Goal: Task Accomplishment & Management: Use online tool/utility

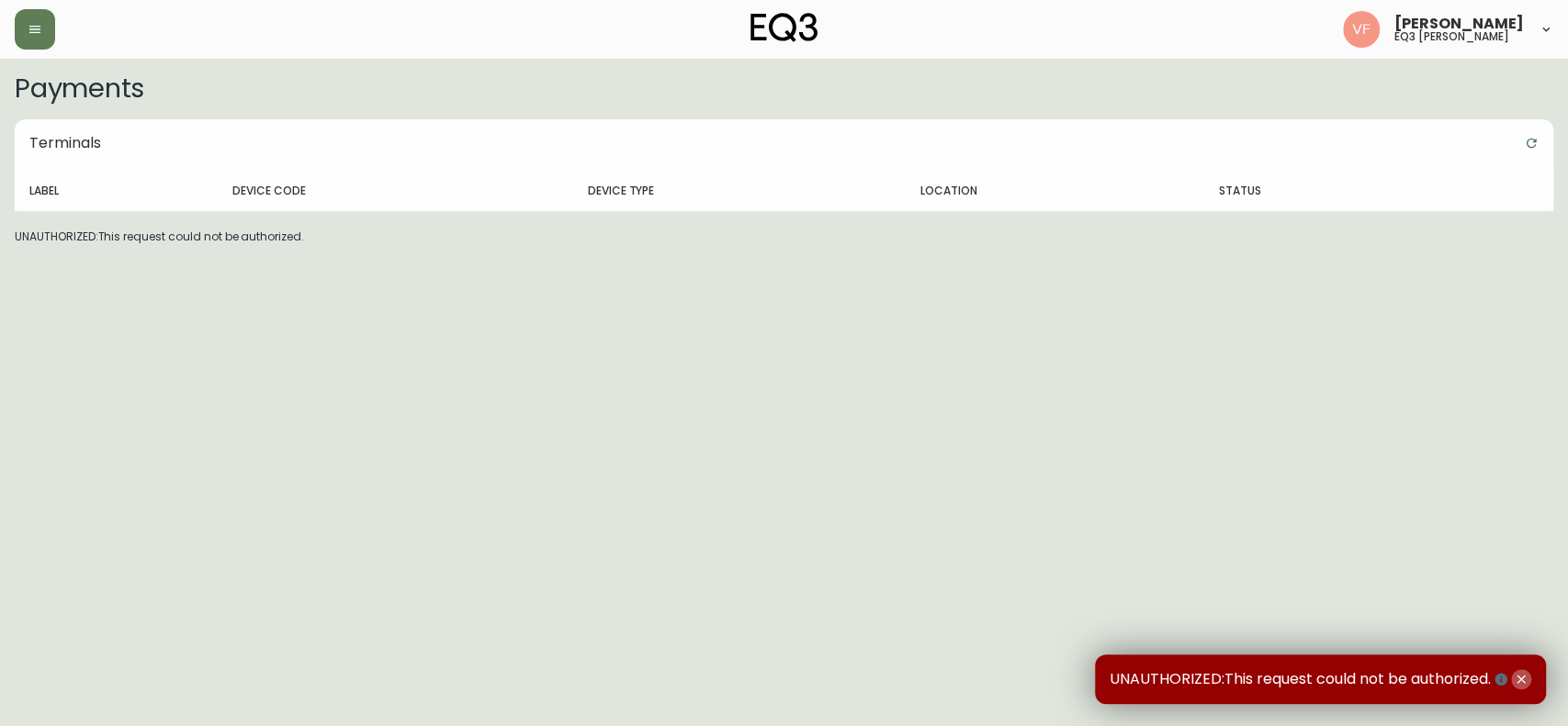
click at [1527, 678] on icon "button" at bounding box center [1521, 679] width 14 height 14
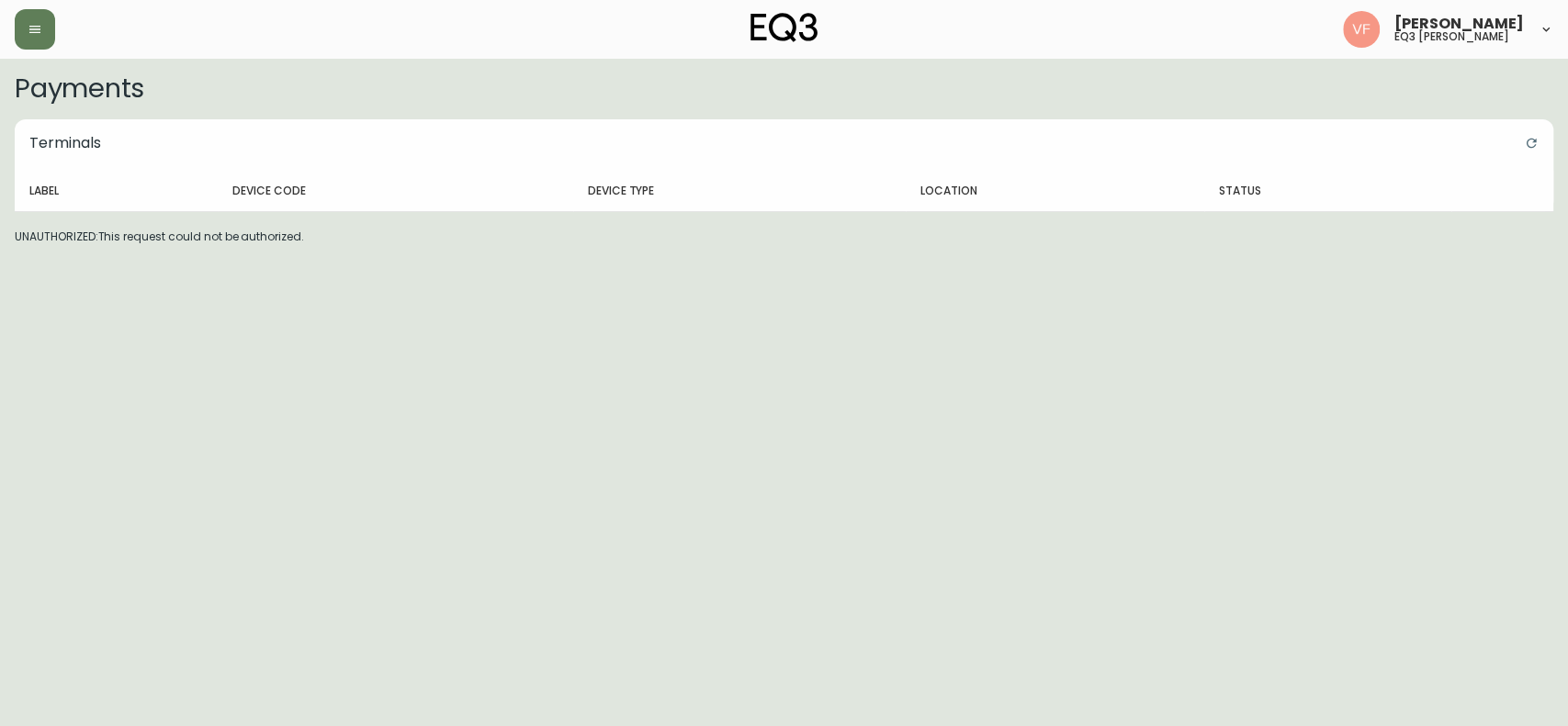
click at [57, 35] on div at bounding box center [270, 30] width 513 height 40
click at [28, 28] on icon "button" at bounding box center [35, 29] width 14 height 14
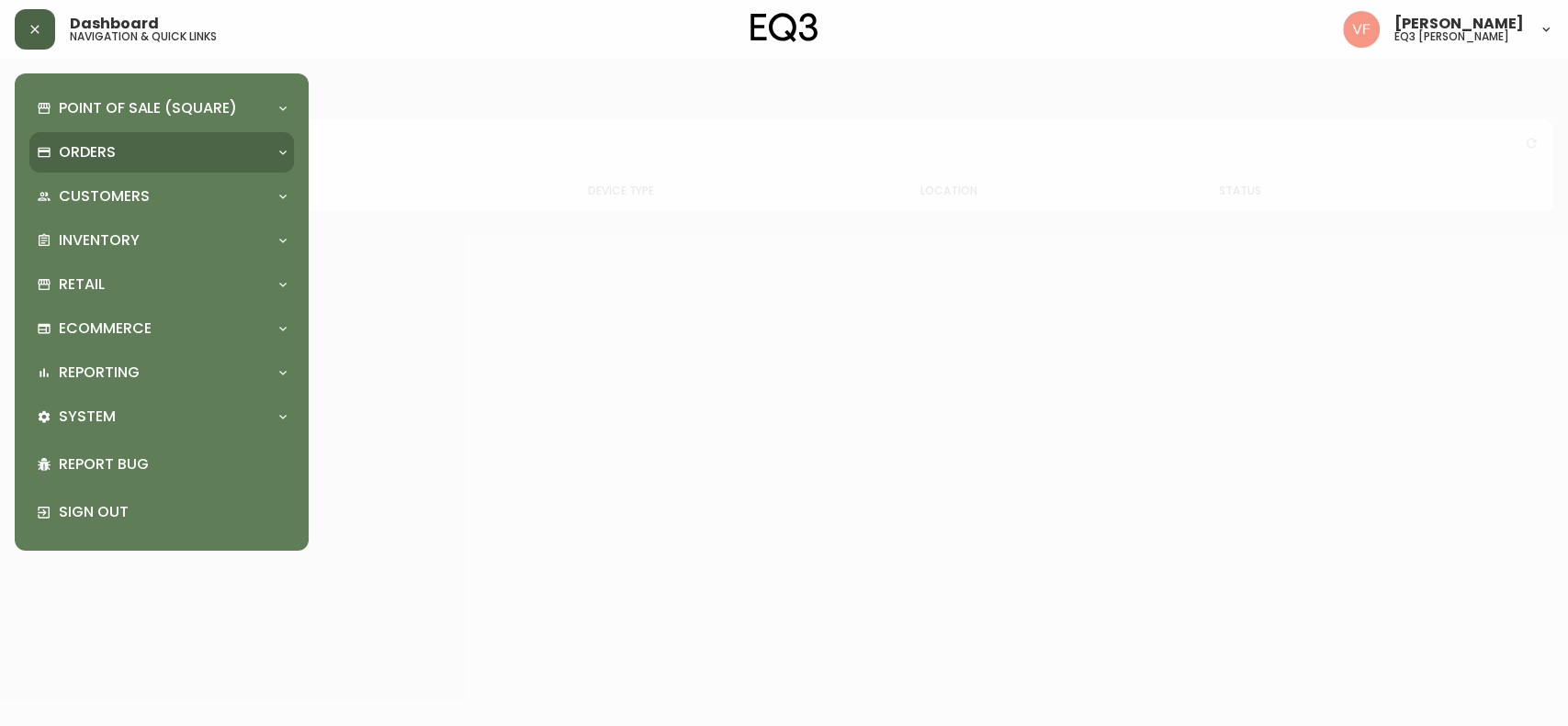
click at [270, 151] on div at bounding box center [283, 151] width 30 height 14
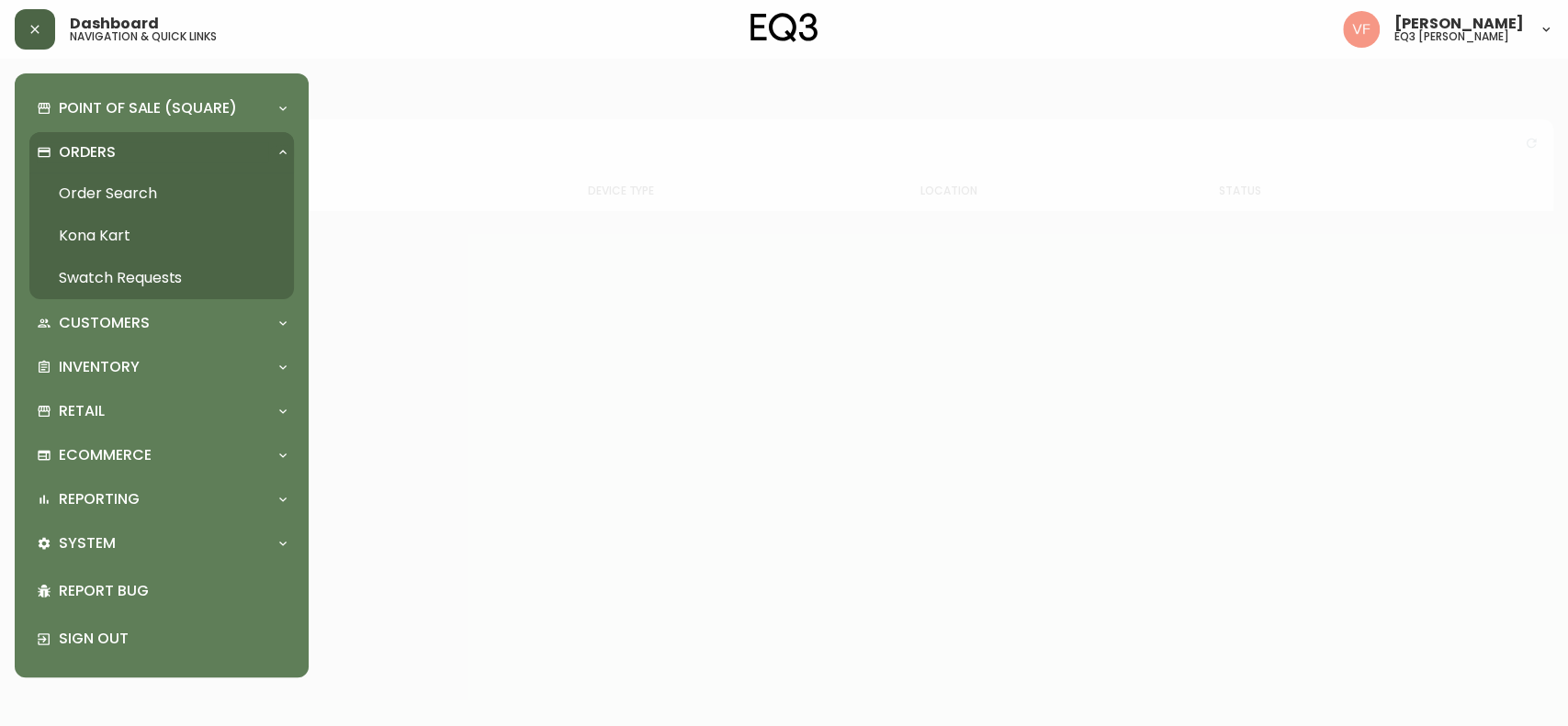
click at [147, 187] on link "Order Search" at bounding box center [162, 193] width 265 height 42
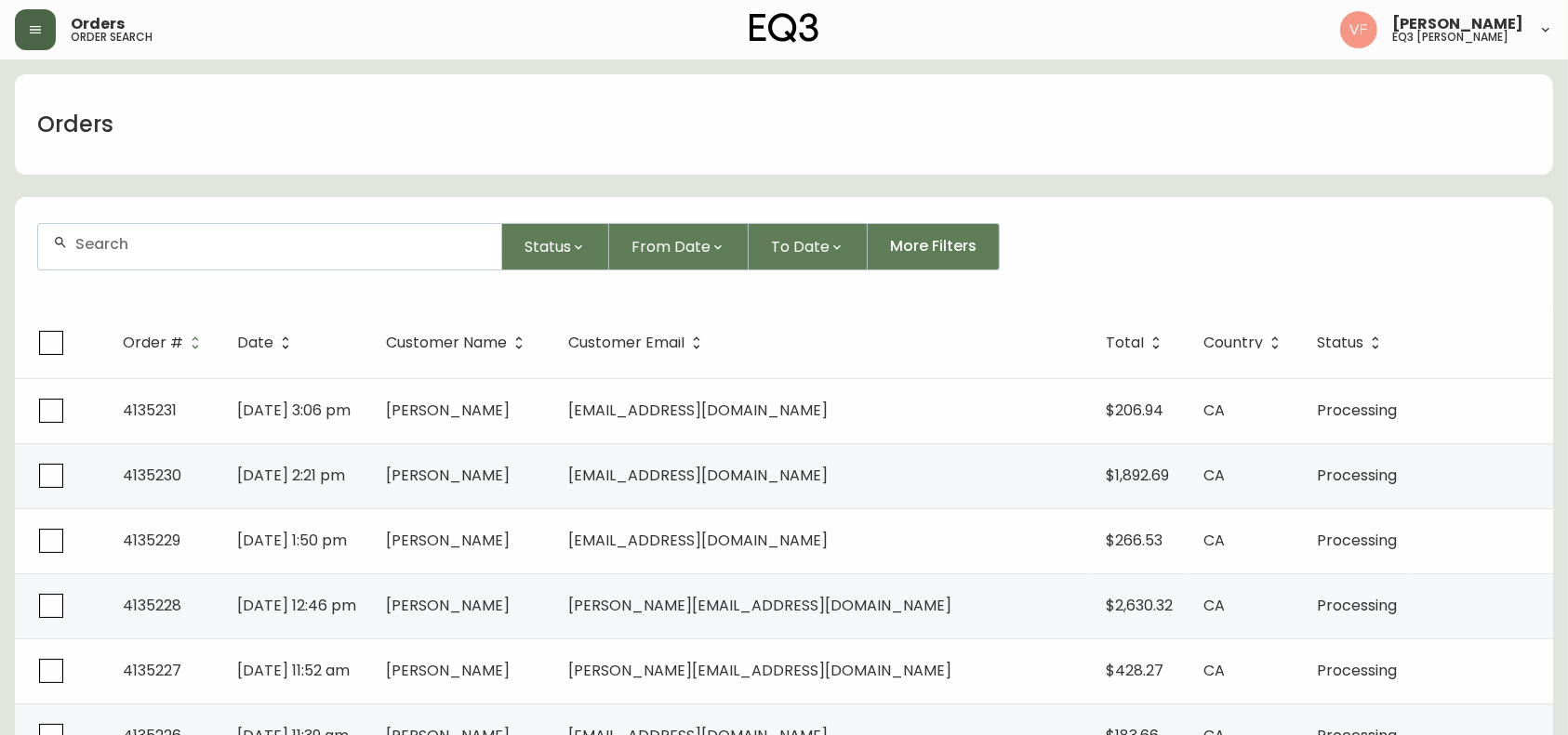
click at [291, 254] on div at bounding box center [269, 246] width 463 height 46
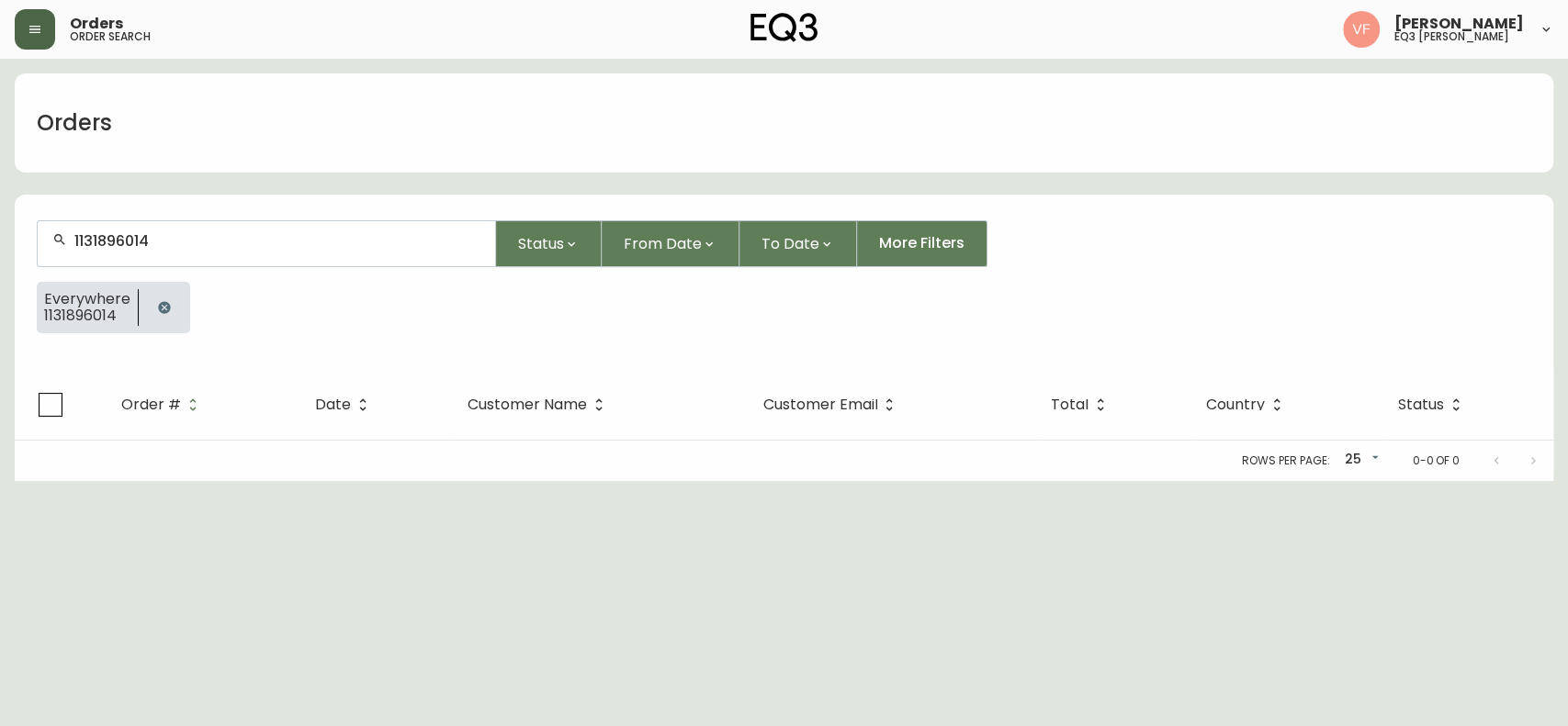
type input "1131896014"
click at [161, 309] on icon "button" at bounding box center [164, 306] width 12 height 11
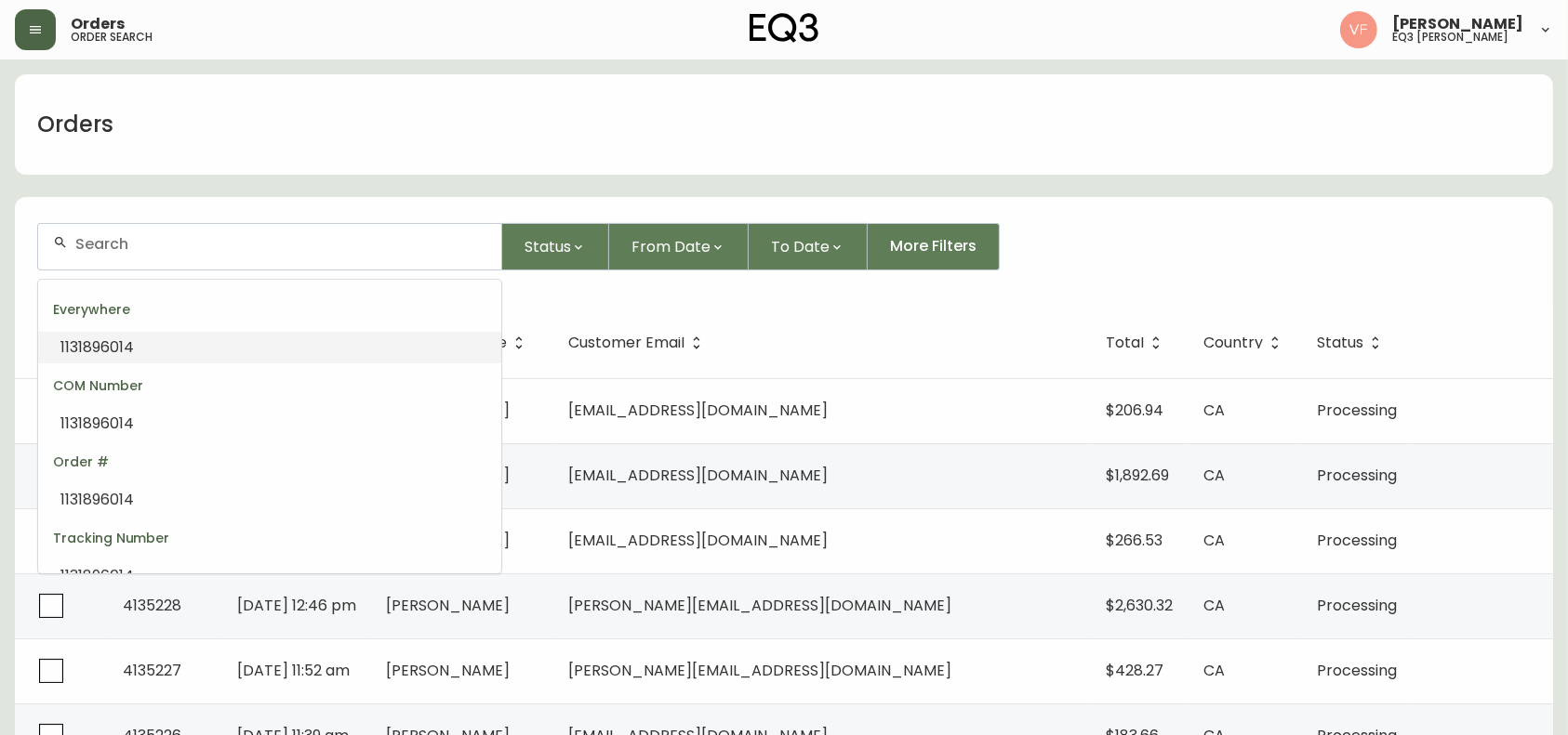
click at [392, 238] on input "text" at bounding box center [281, 243] width 411 height 17
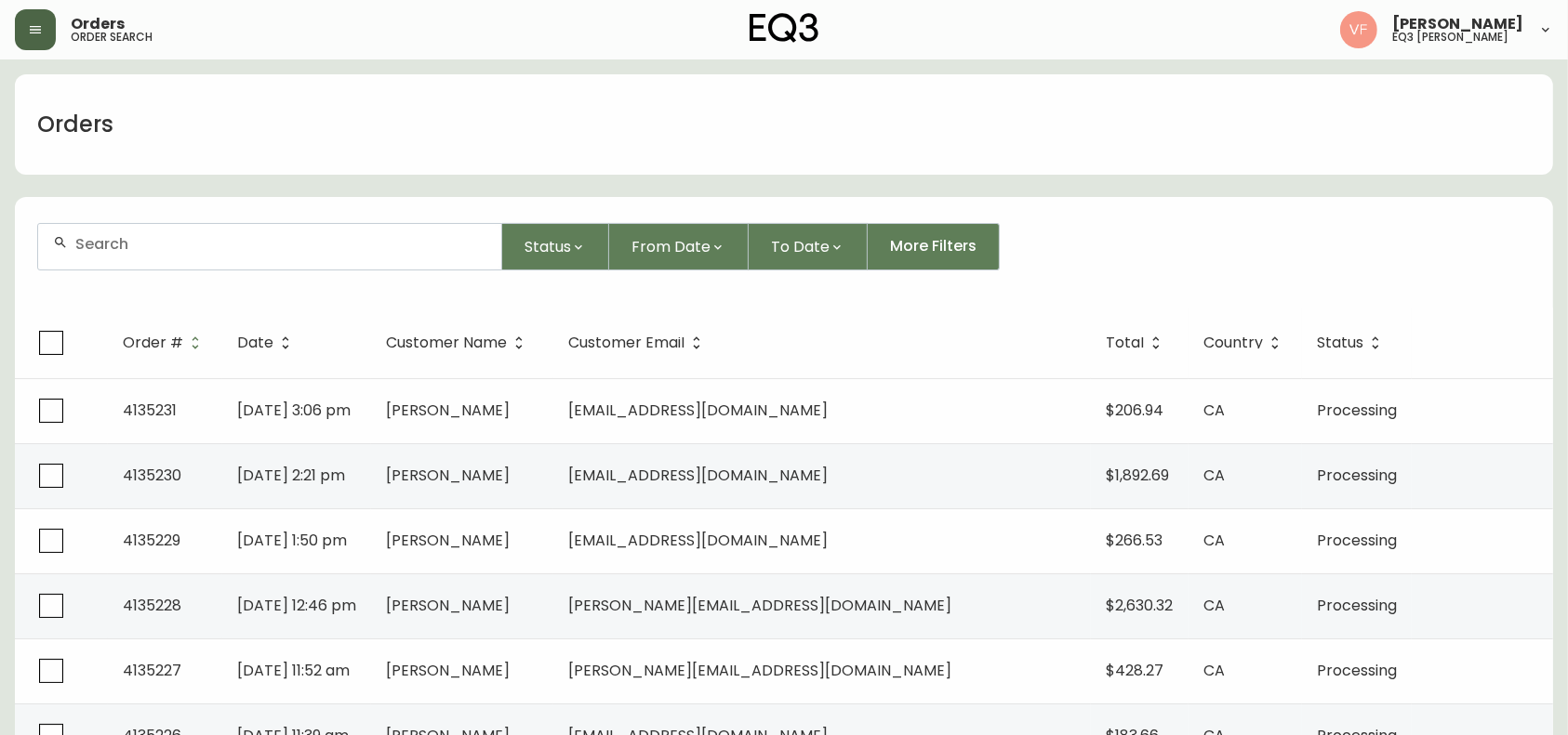
click at [392, 238] on input "text" at bounding box center [281, 243] width 411 height 17
paste input "1131896014"
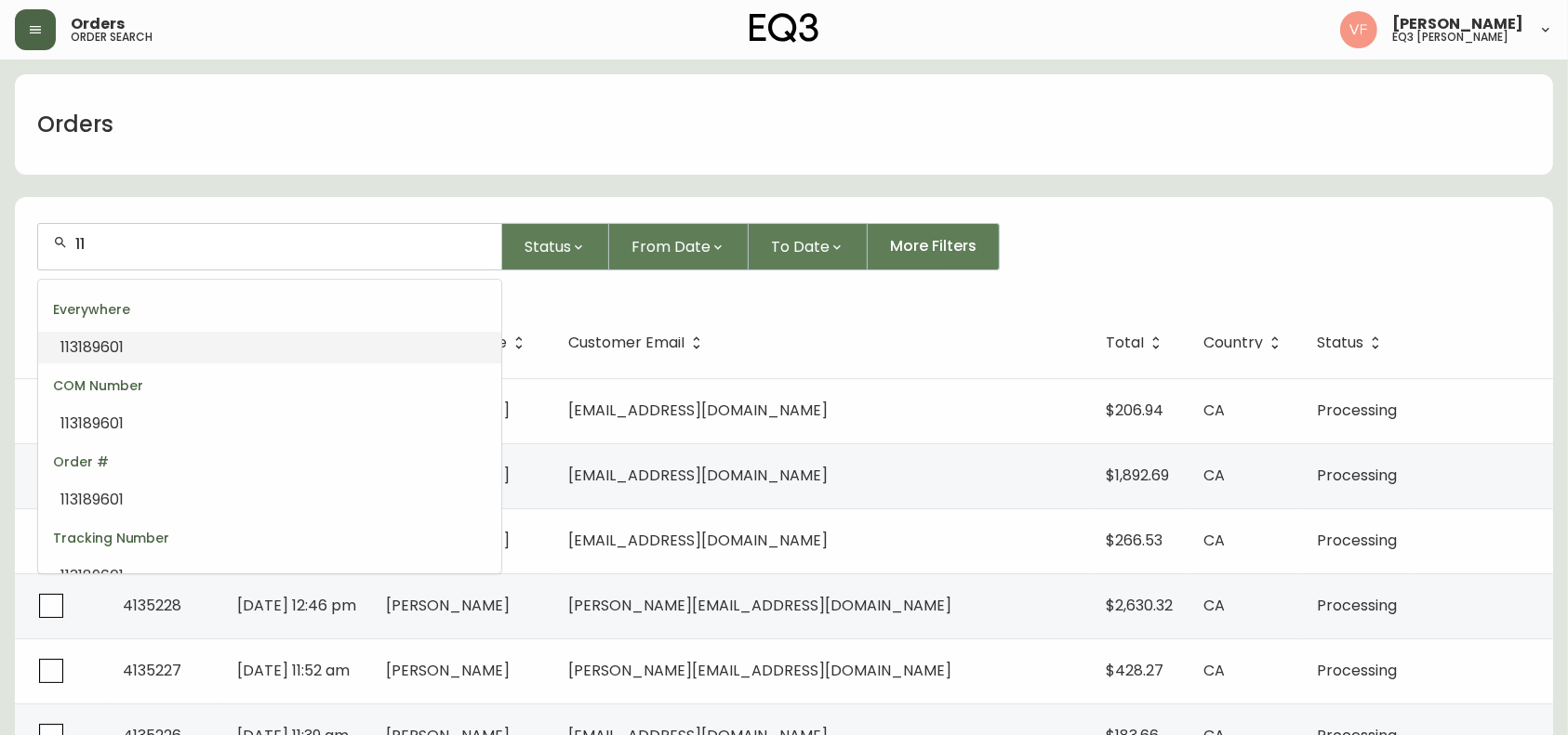
type input "1"
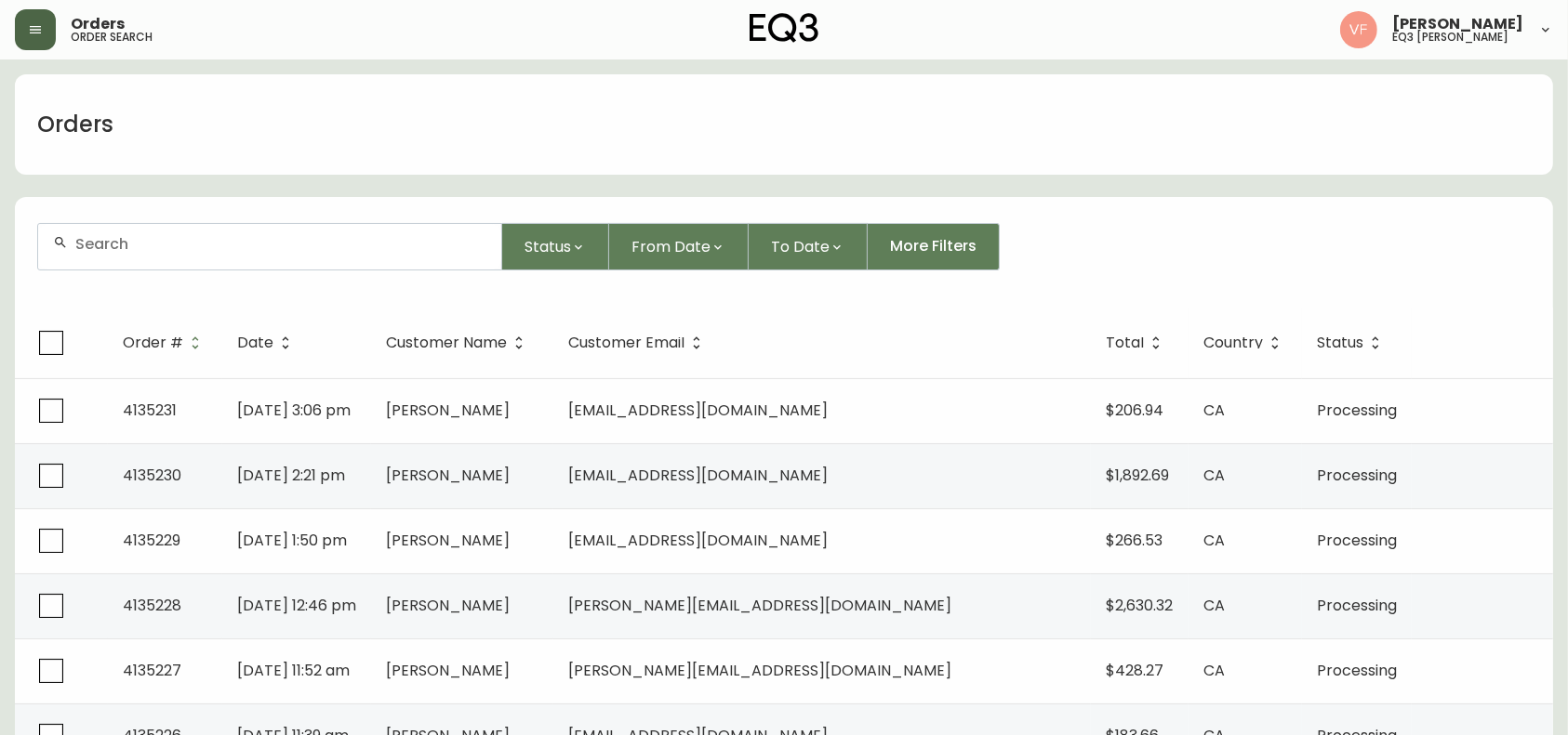
paste input "564681"
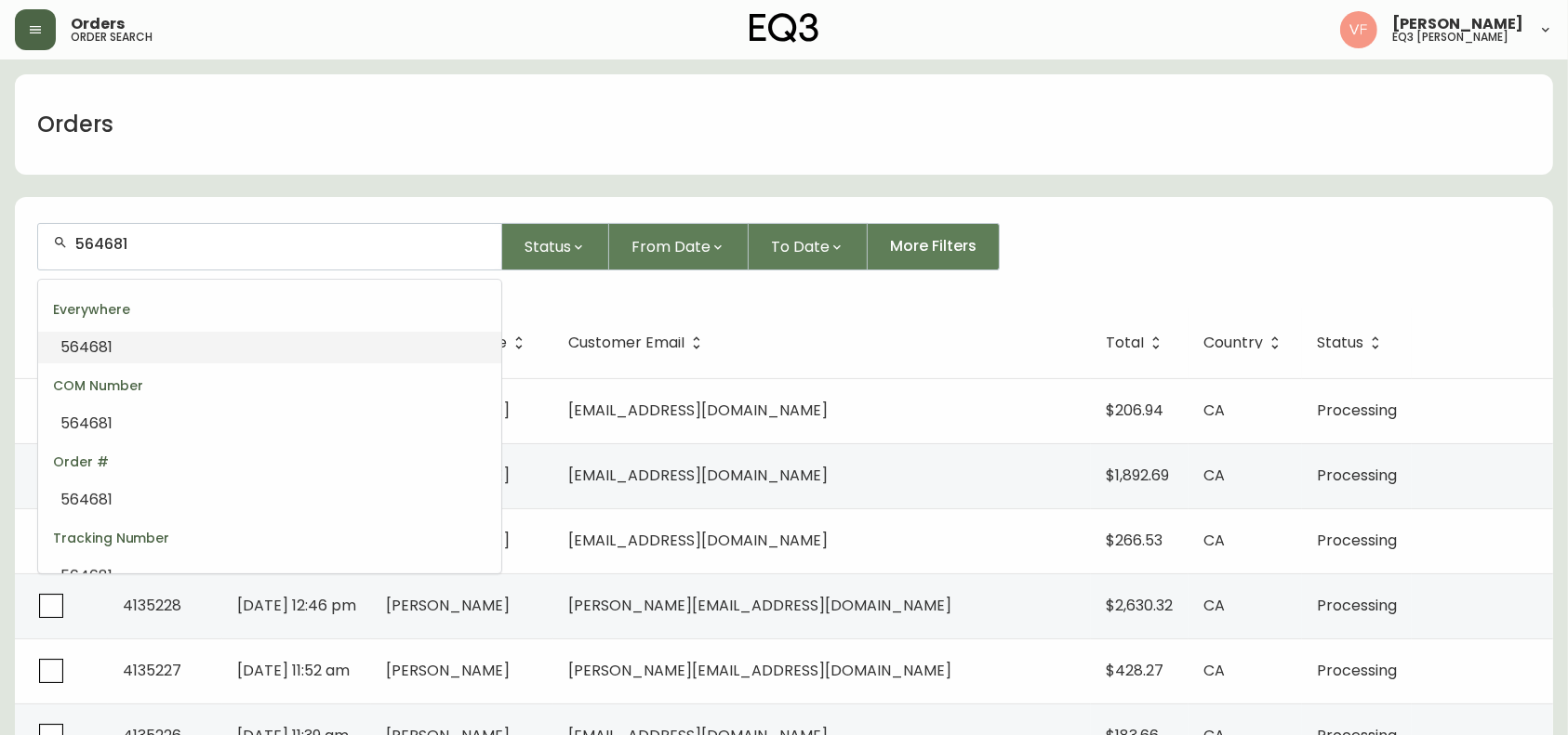
click at [110, 341] on span "564681" at bounding box center [86, 347] width 52 height 21
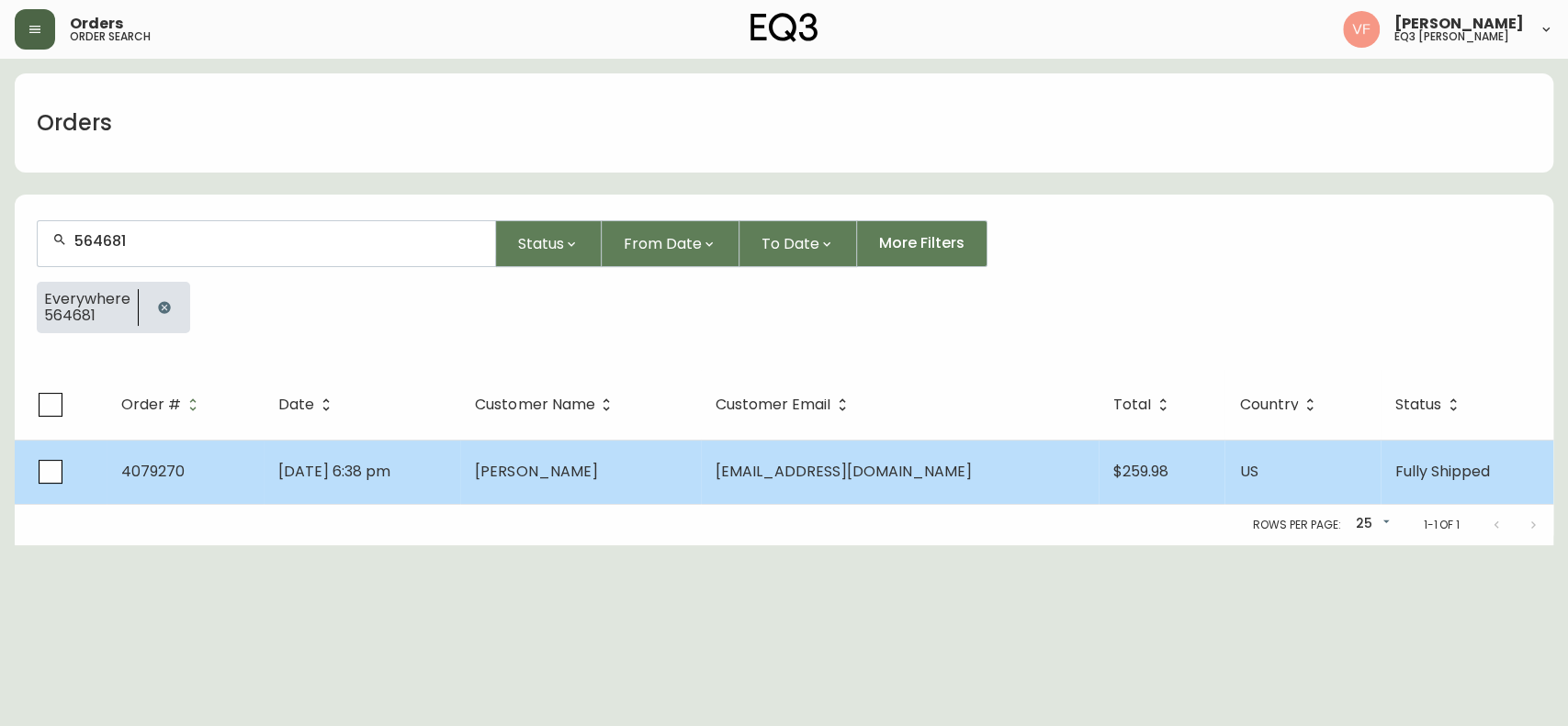
type input "564681"
click at [339, 464] on span "[DATE] 6:38 pm" at bounding box center [334, 471] width 112 height 21
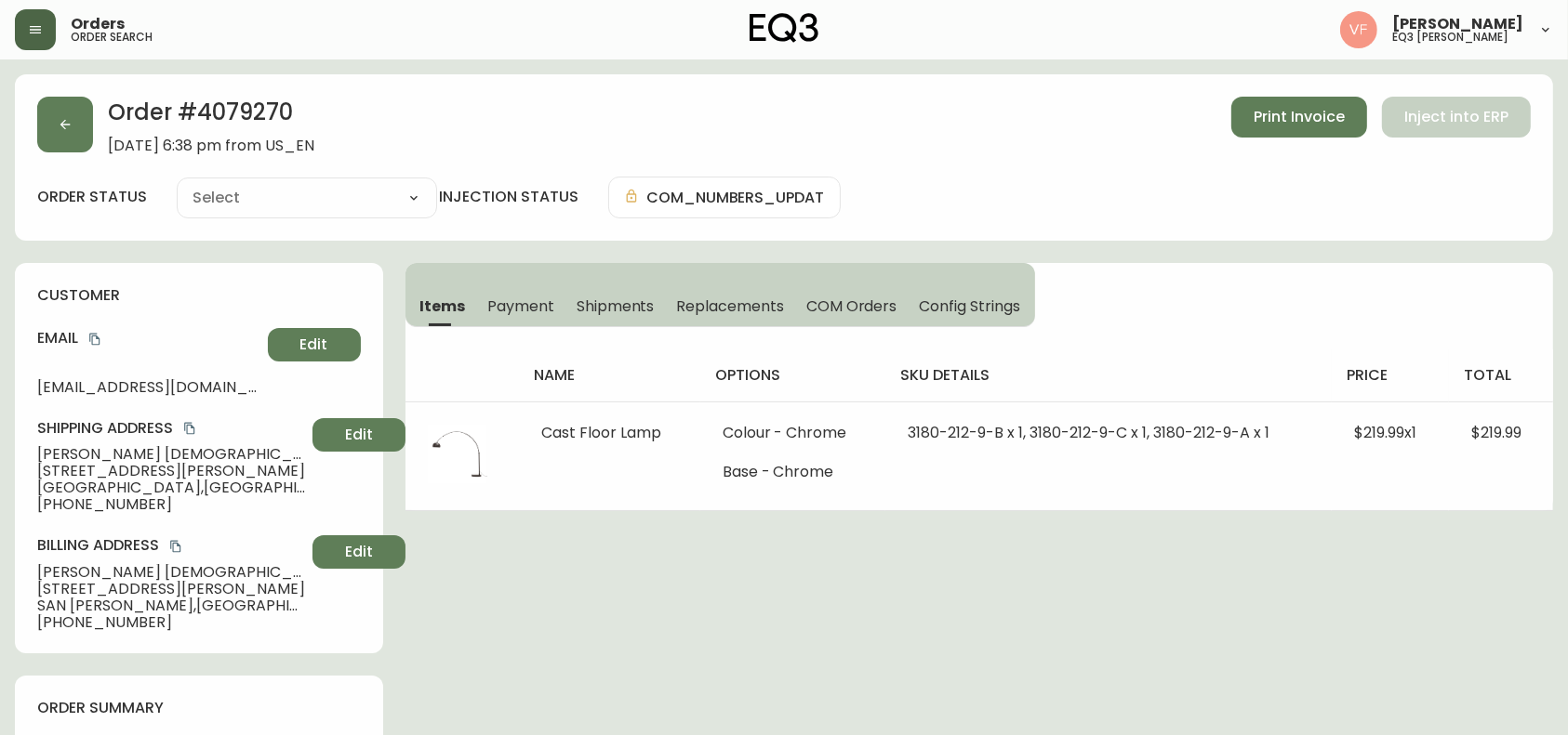
type input "Fully Shipped"
select select "FULLY_SHIPPED"
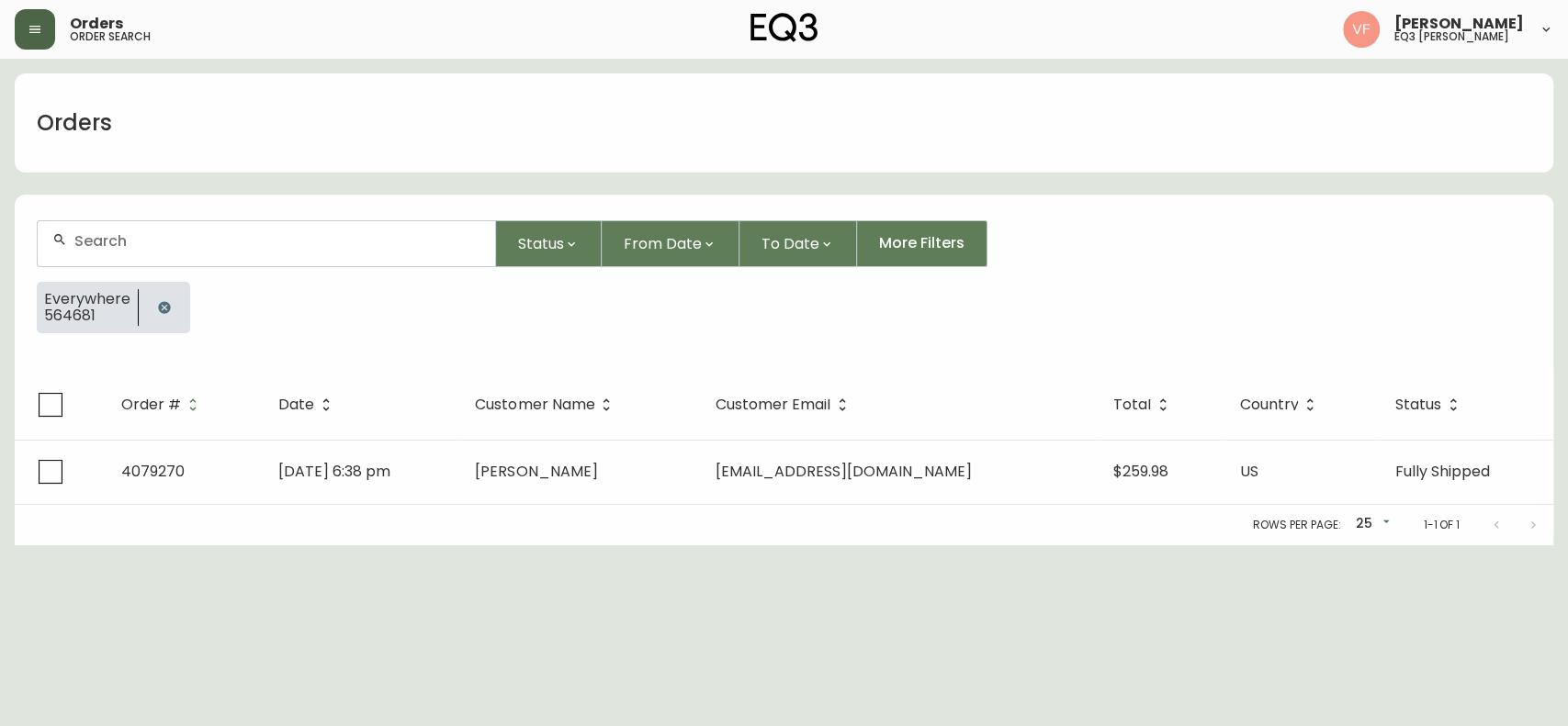
click at [236, 257] on div at bounding box center [265, 243] width 457 height 45
paste input "564681"
type input "564681"
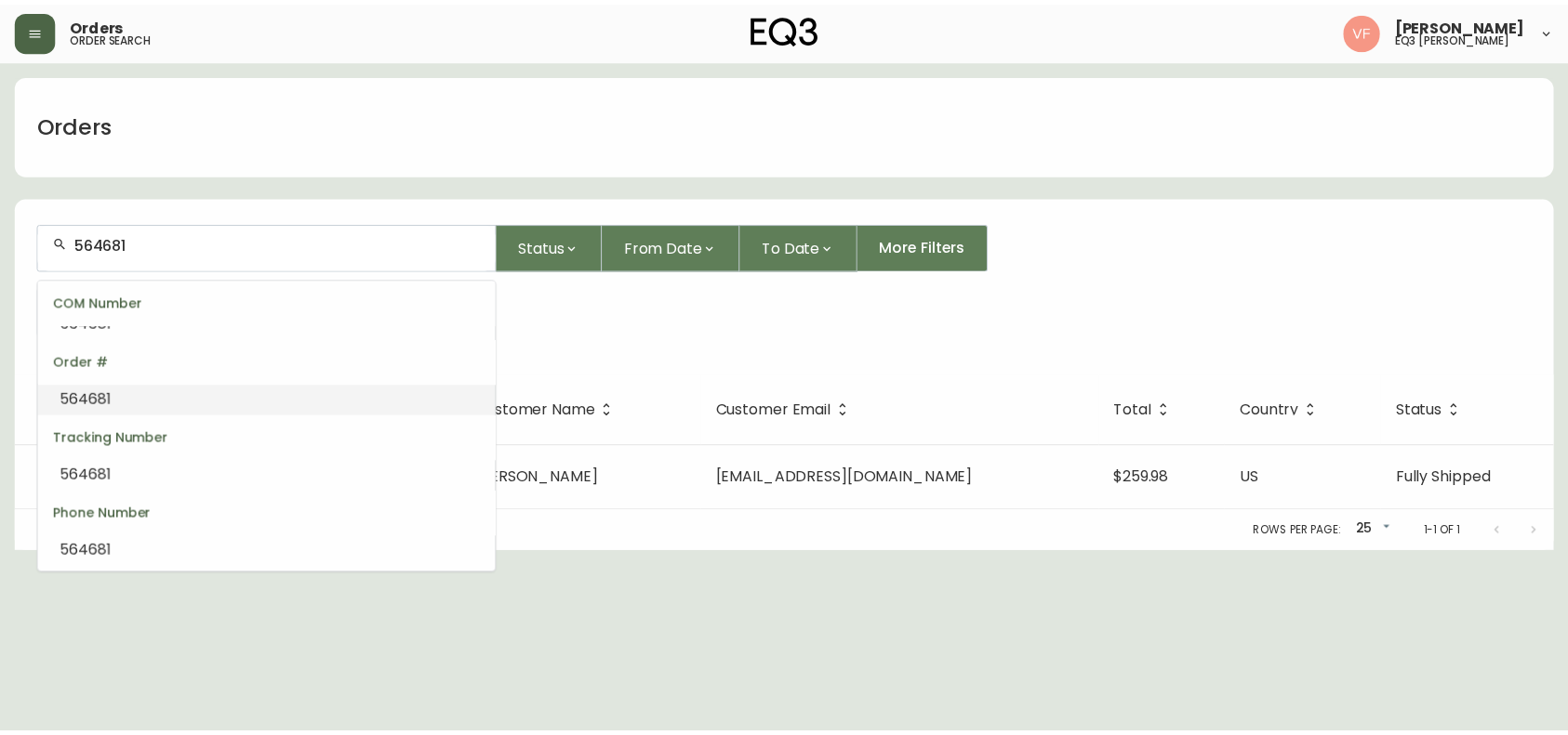
scroll to position [6, 0]
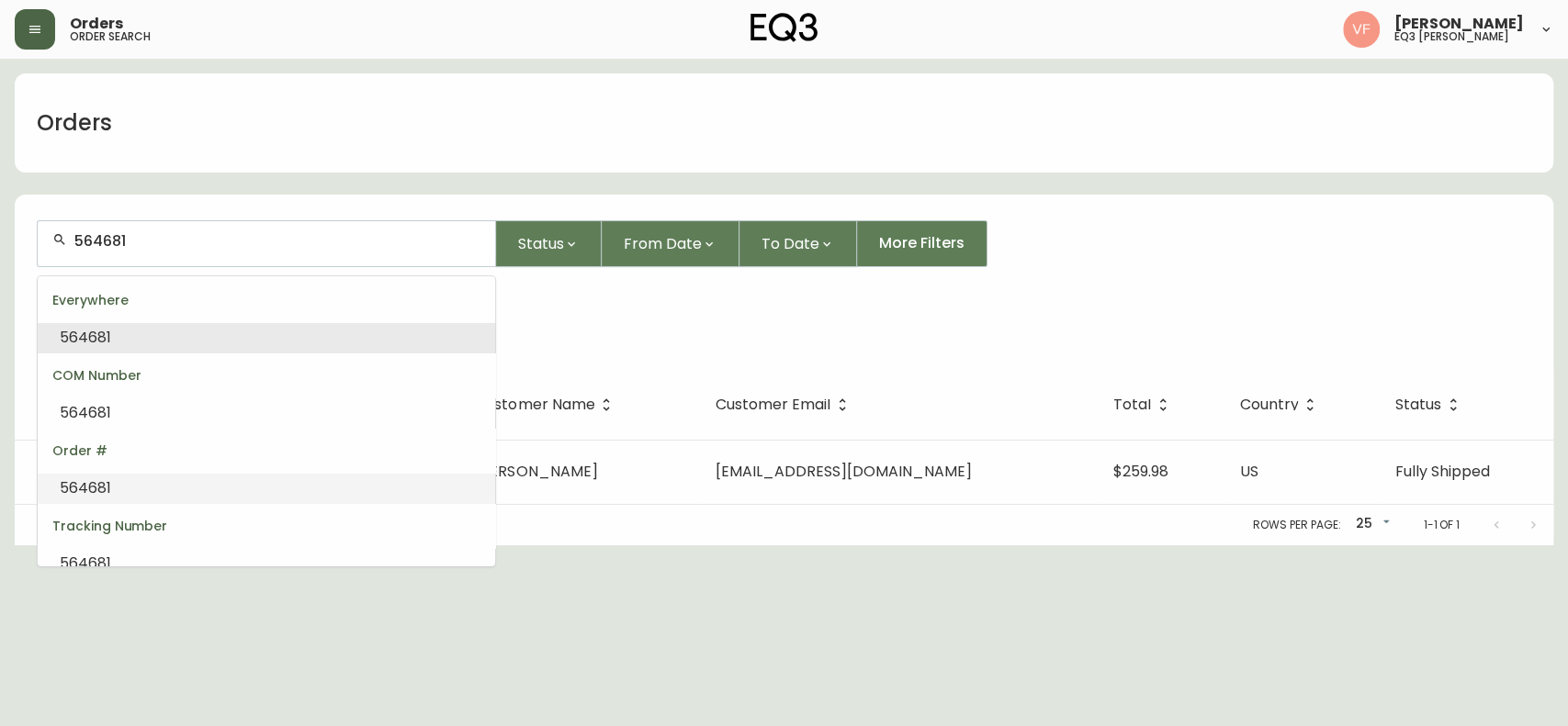
click at [83, 479] on span "564681" at bounding box center [85, 488] width 52 height 21
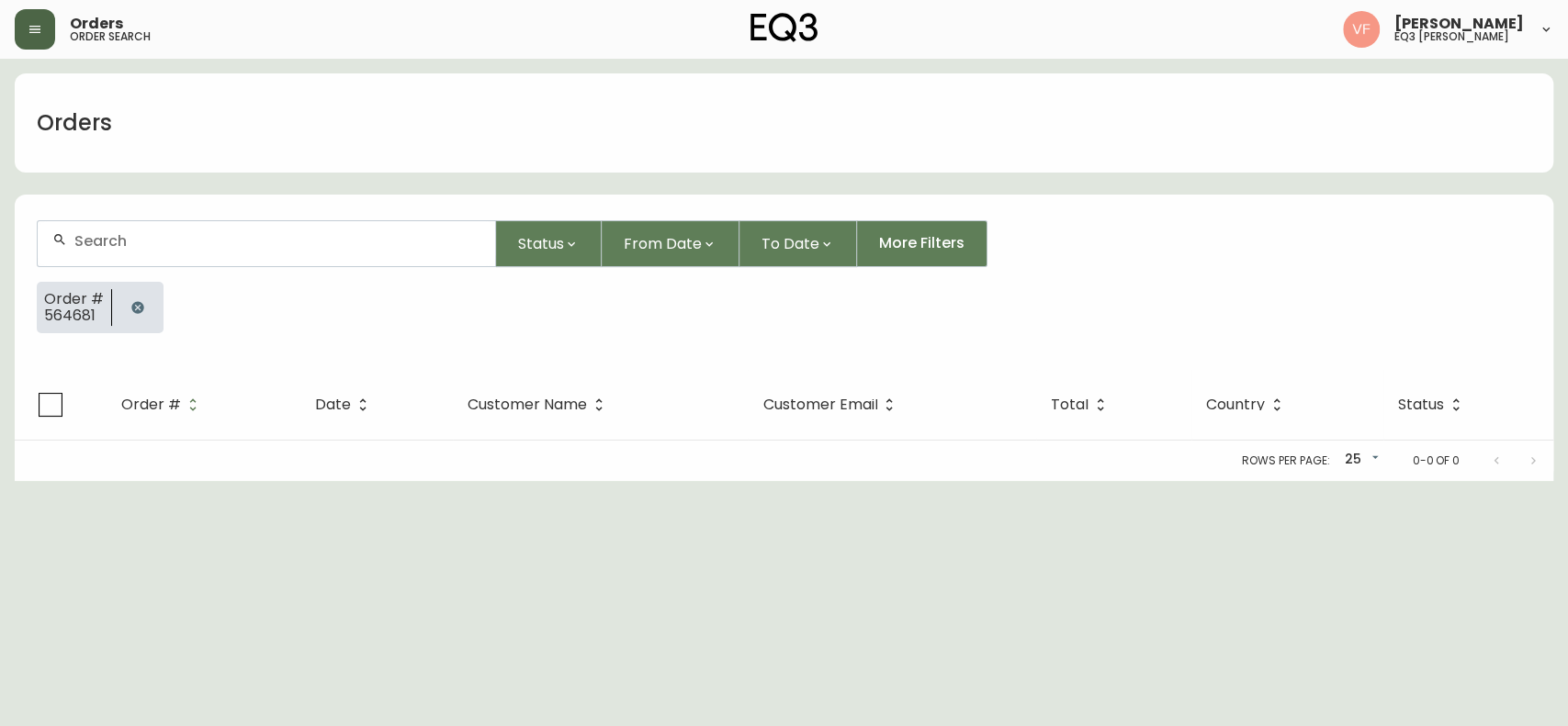
click at [147, 307] on button "button" at bounding box center [138, 307] width 36 height 36
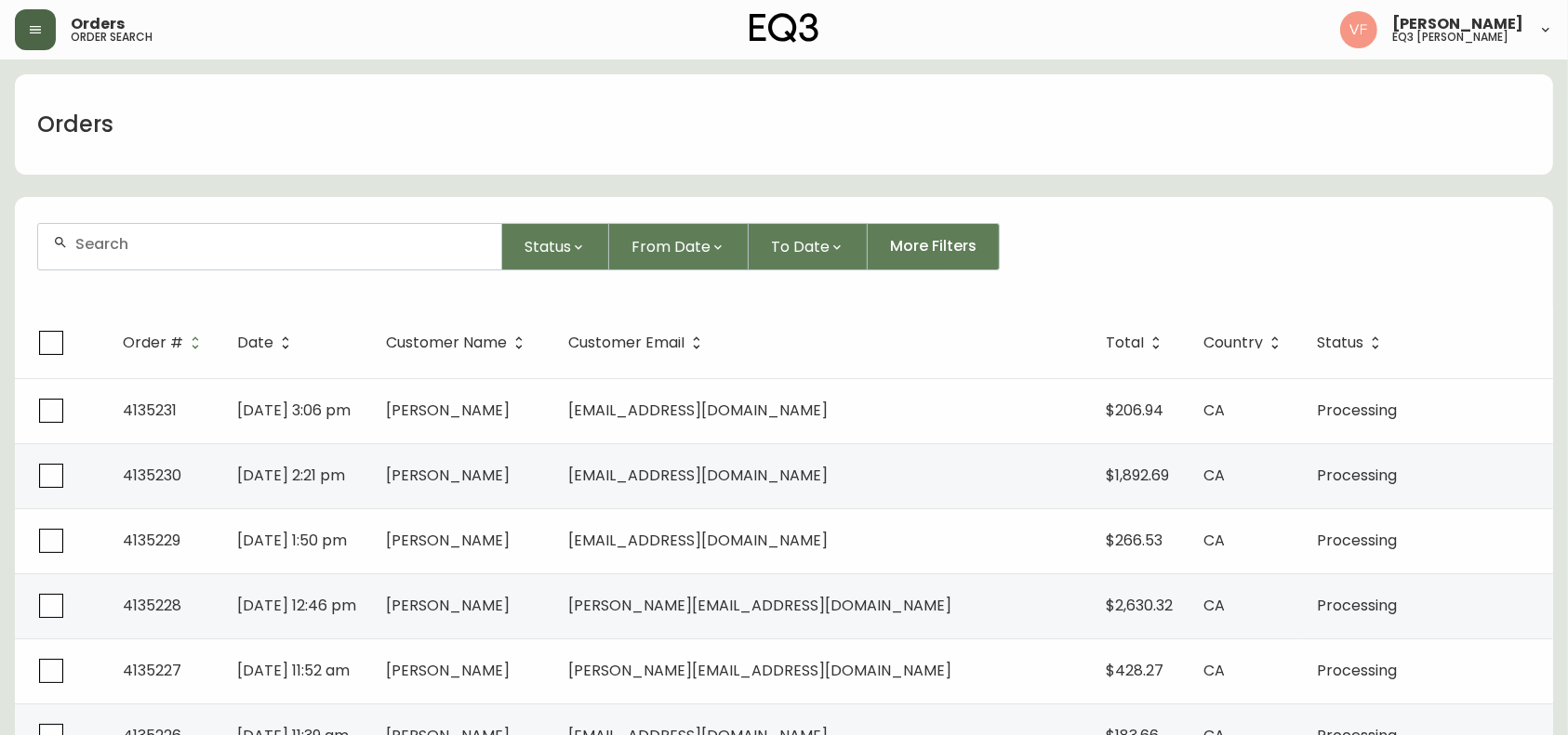
click at [30, 19] on button "button" at bounding box center [35, 30] width 41 height 41
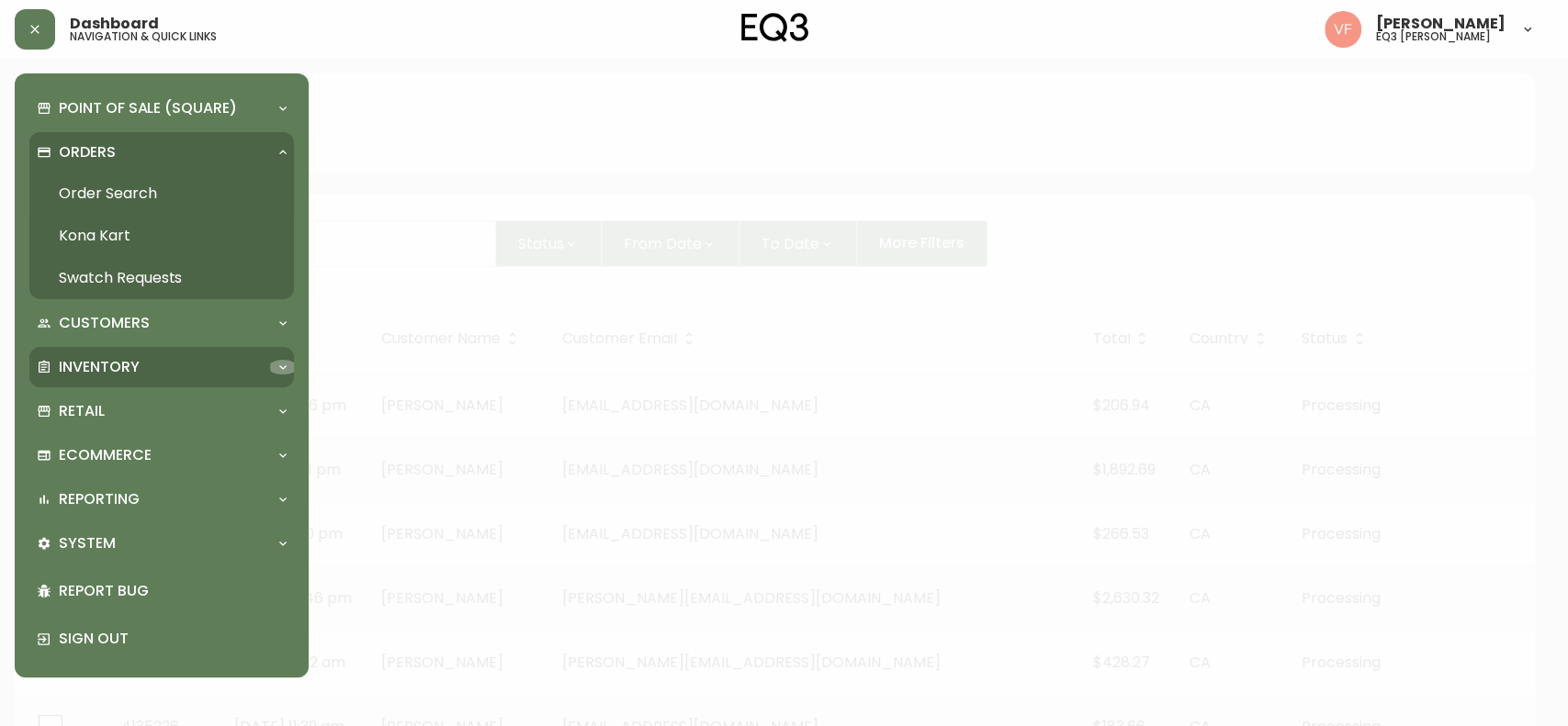
click at [286, 364] on icon at bounding box center [283, 367] width 14 height 14
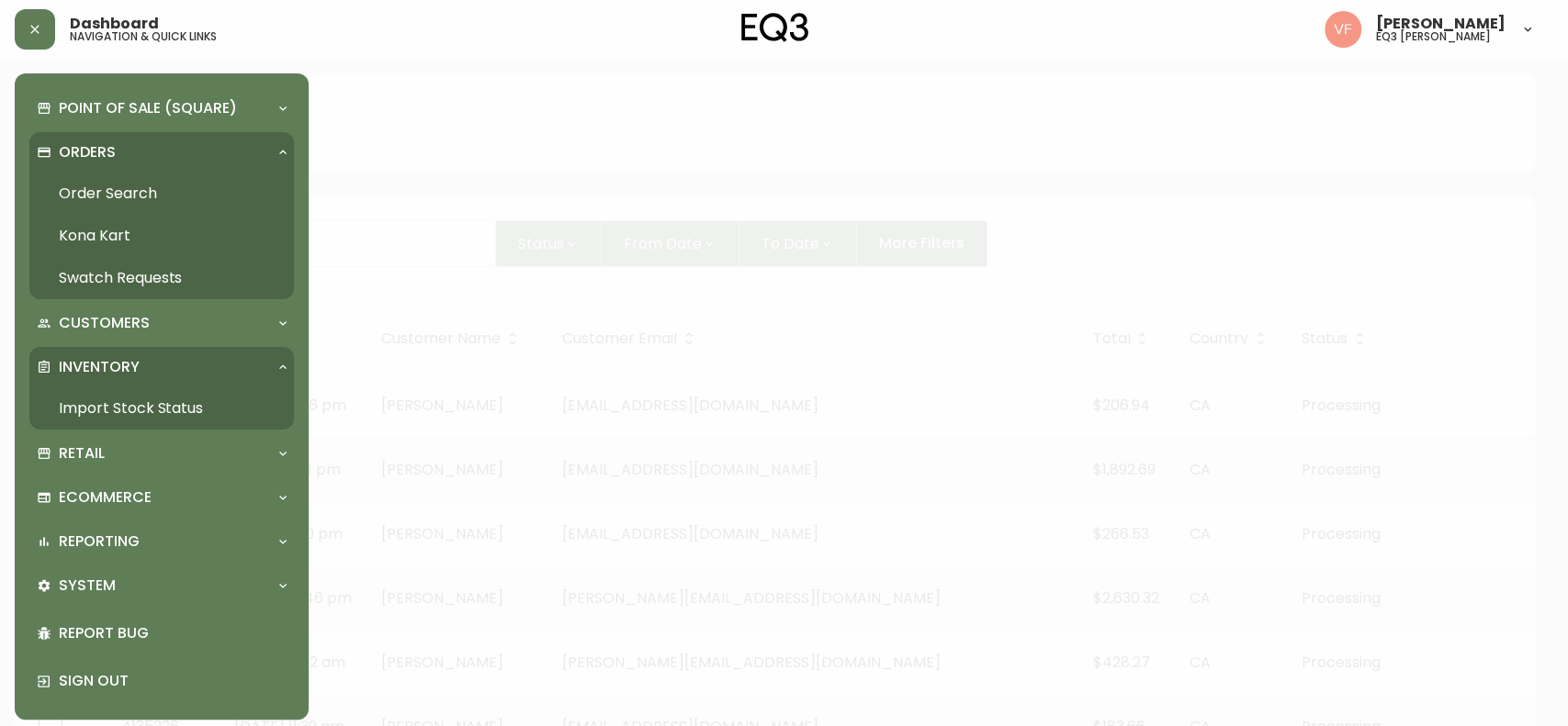
click at [203, 405] on link "Import Stock Status" at bounding box center [162, 408] width 265 height 42
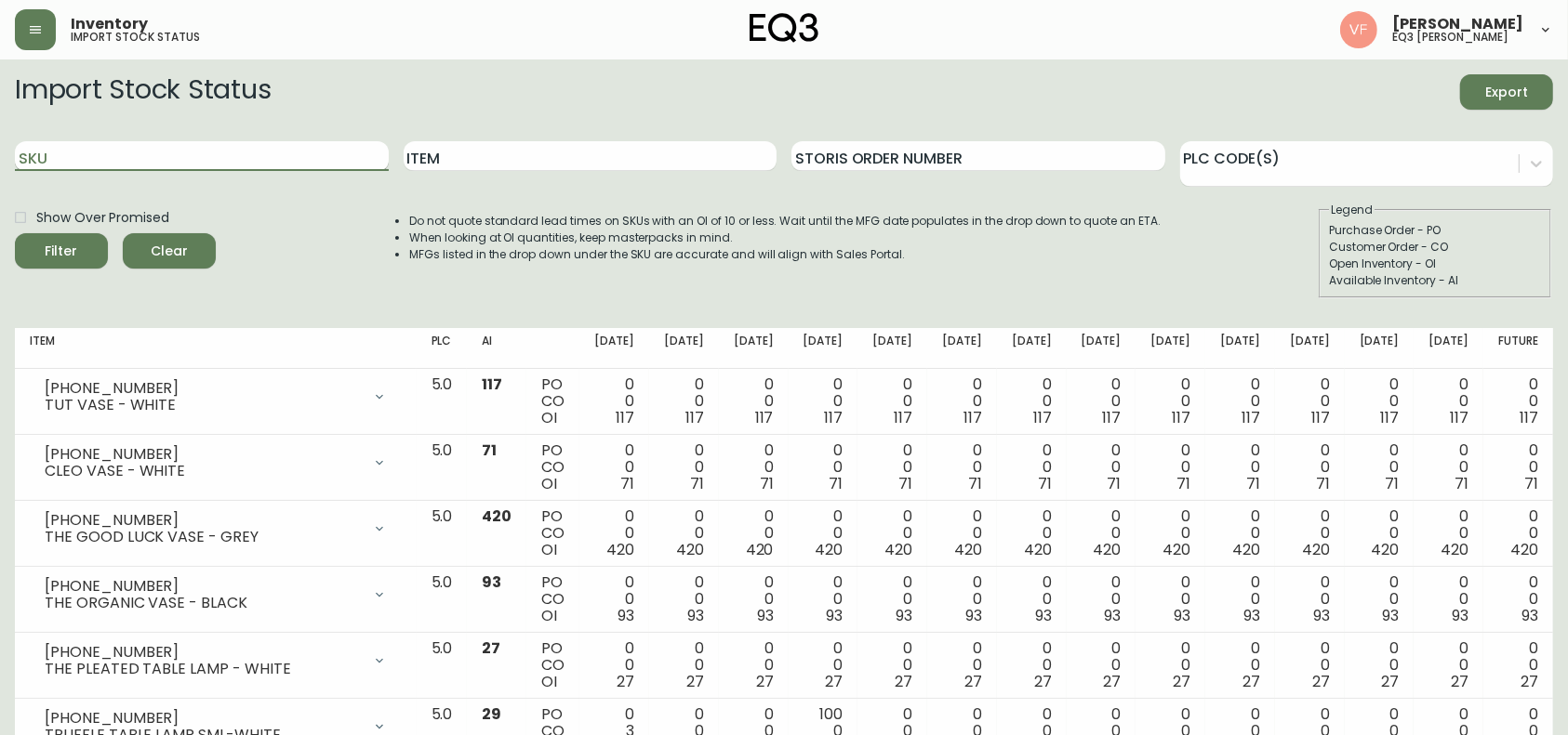
click at [201, 160] on input "SKU" at bounding box center [201, 156] width 374 height 30
click at [55, 244] on icon "submit" at bounding box center [54, 248] width 18 height 18
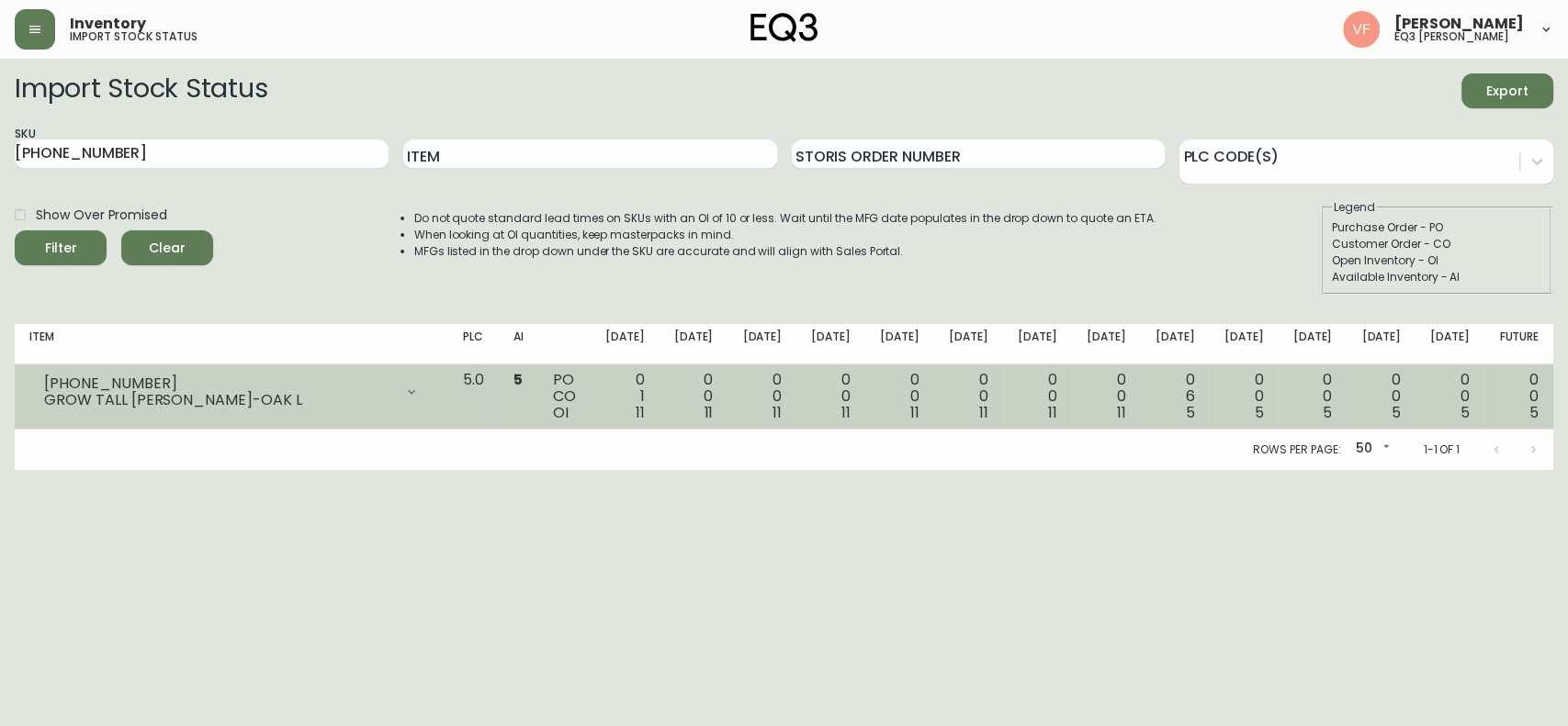
click at [498, 415] on td "5.0" at bounding box center [473, 397] width 51 height 65
click at [659, 411] on td "0 1 11" at bounding box center [625, 397] width 69 height 65
click at [419, 393] on icon at bounding box center [411, 392] width 14 height 14
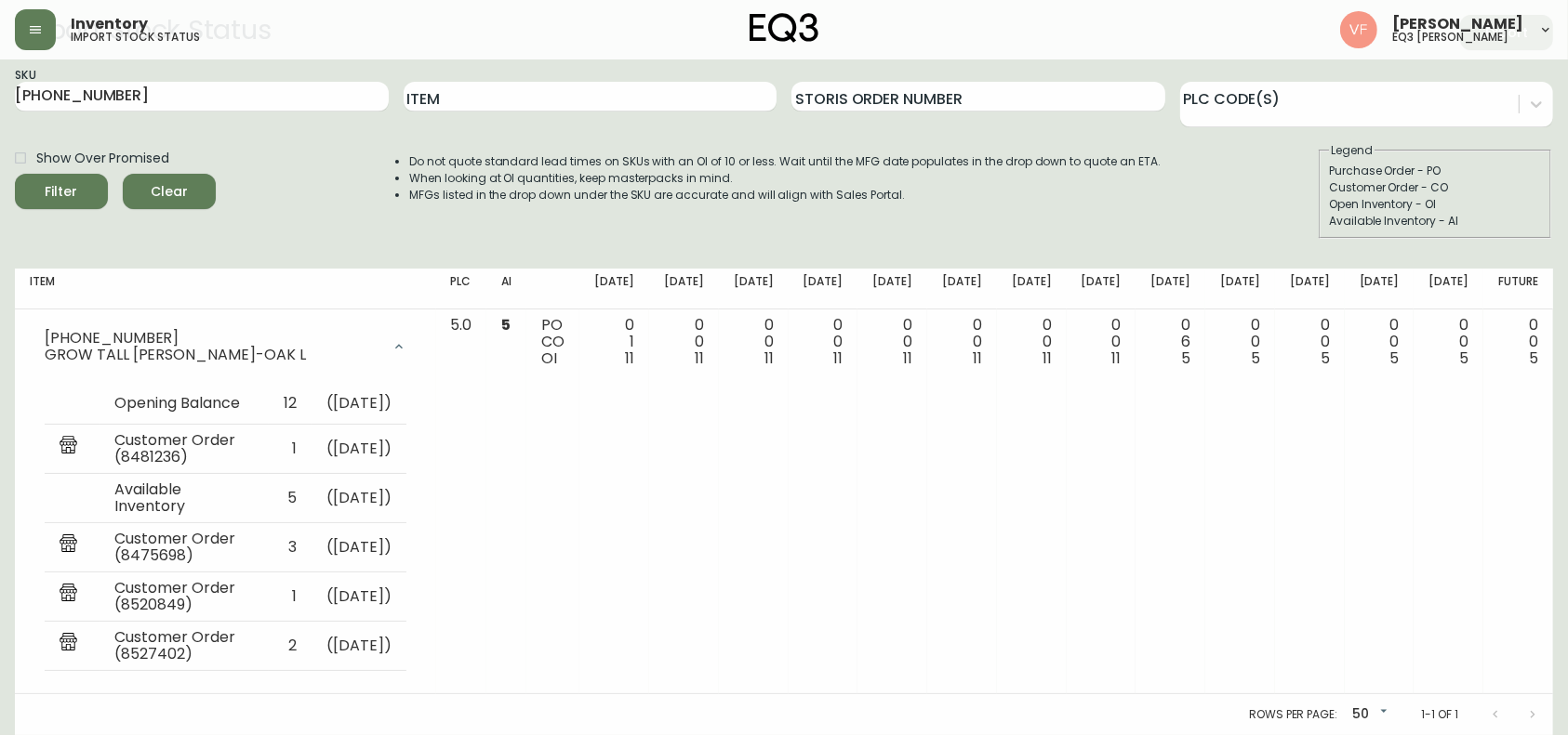
scroll to position [67, 0]
click at [236, 94] on input "[PHONE_NUMBER]" at bounding box center [201, 96] width 374 height 30
paste input "564681"
type input "7"
paste input "564681"
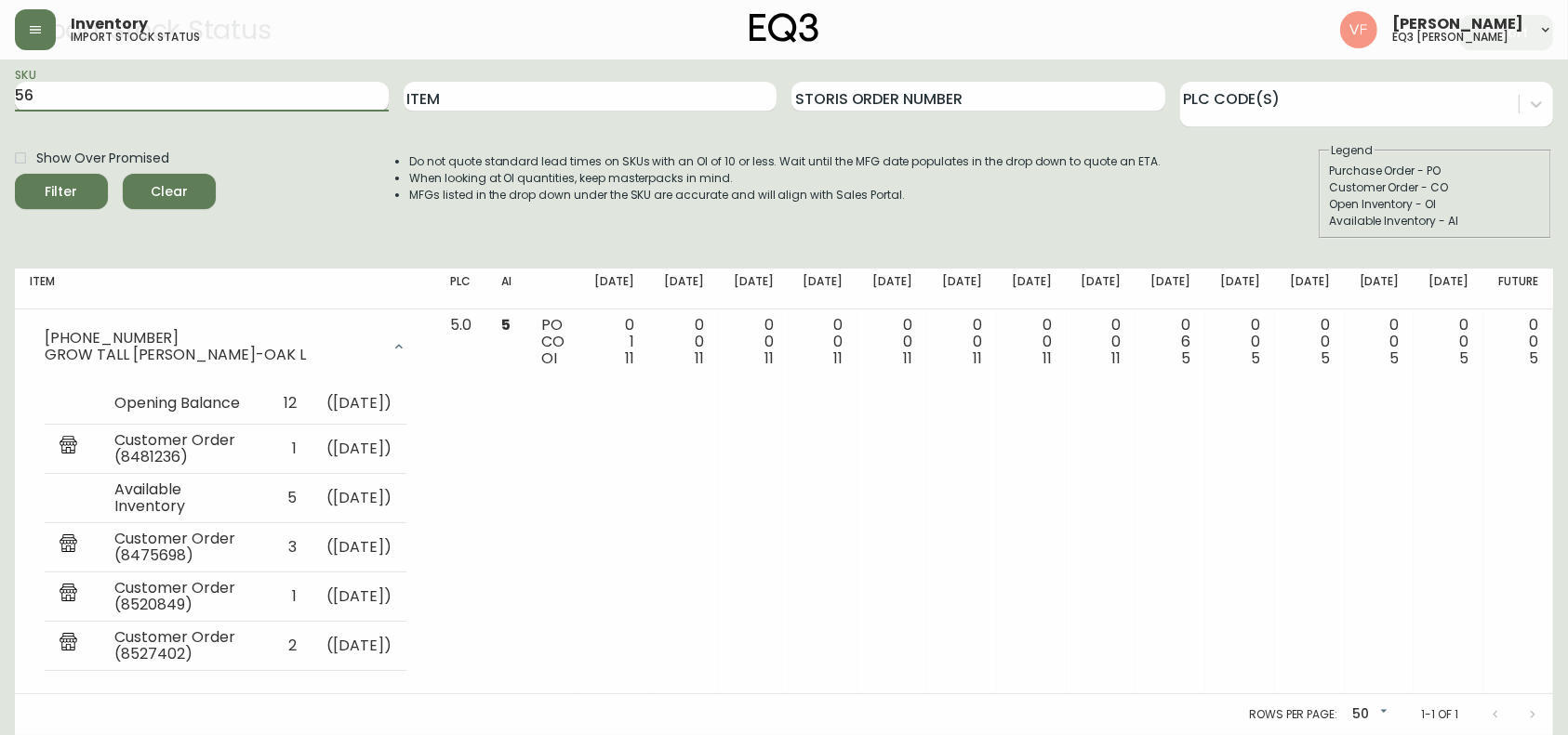
type input "5"
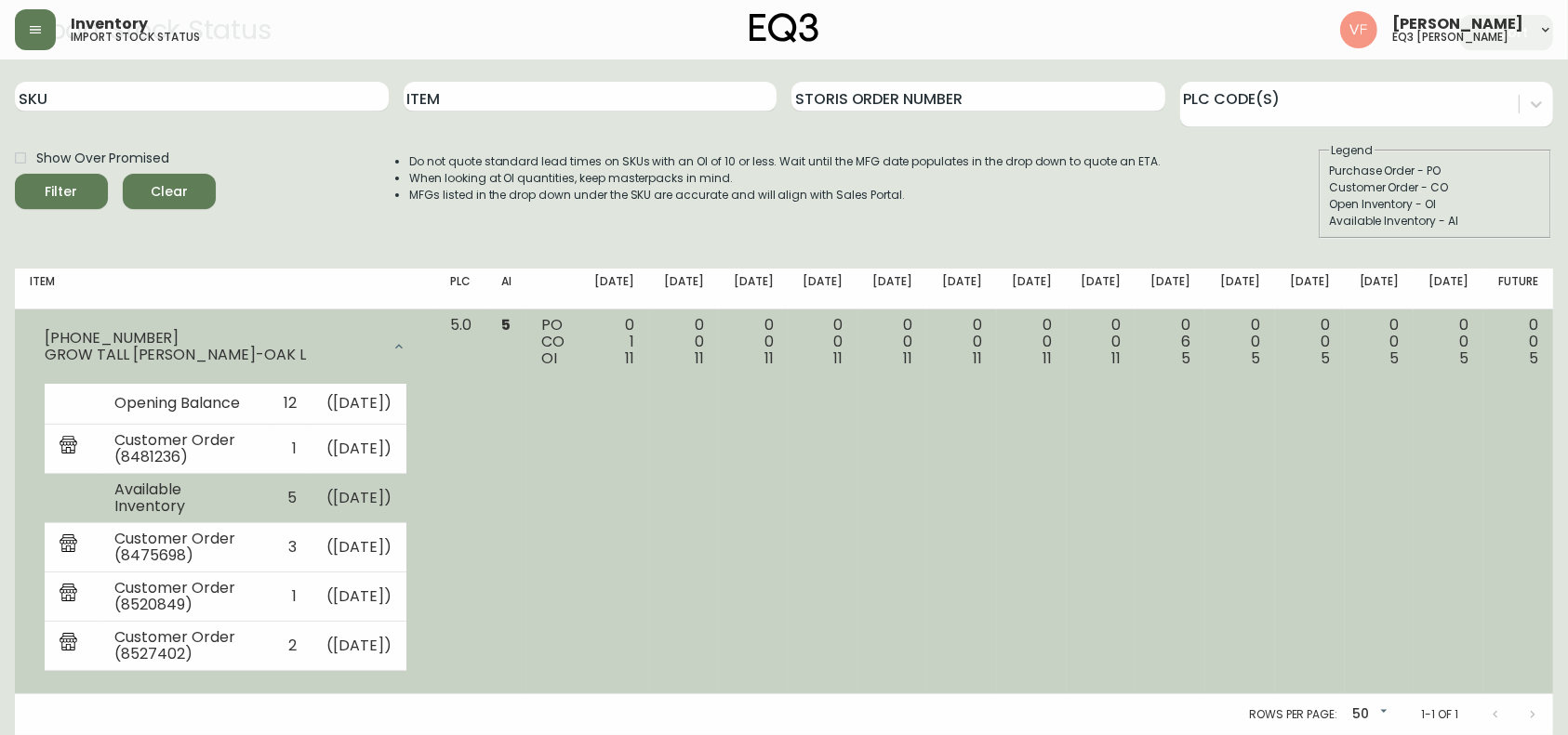
click at [309, 500] on td "5" at bounding box center [290, 498] width 43 height 49
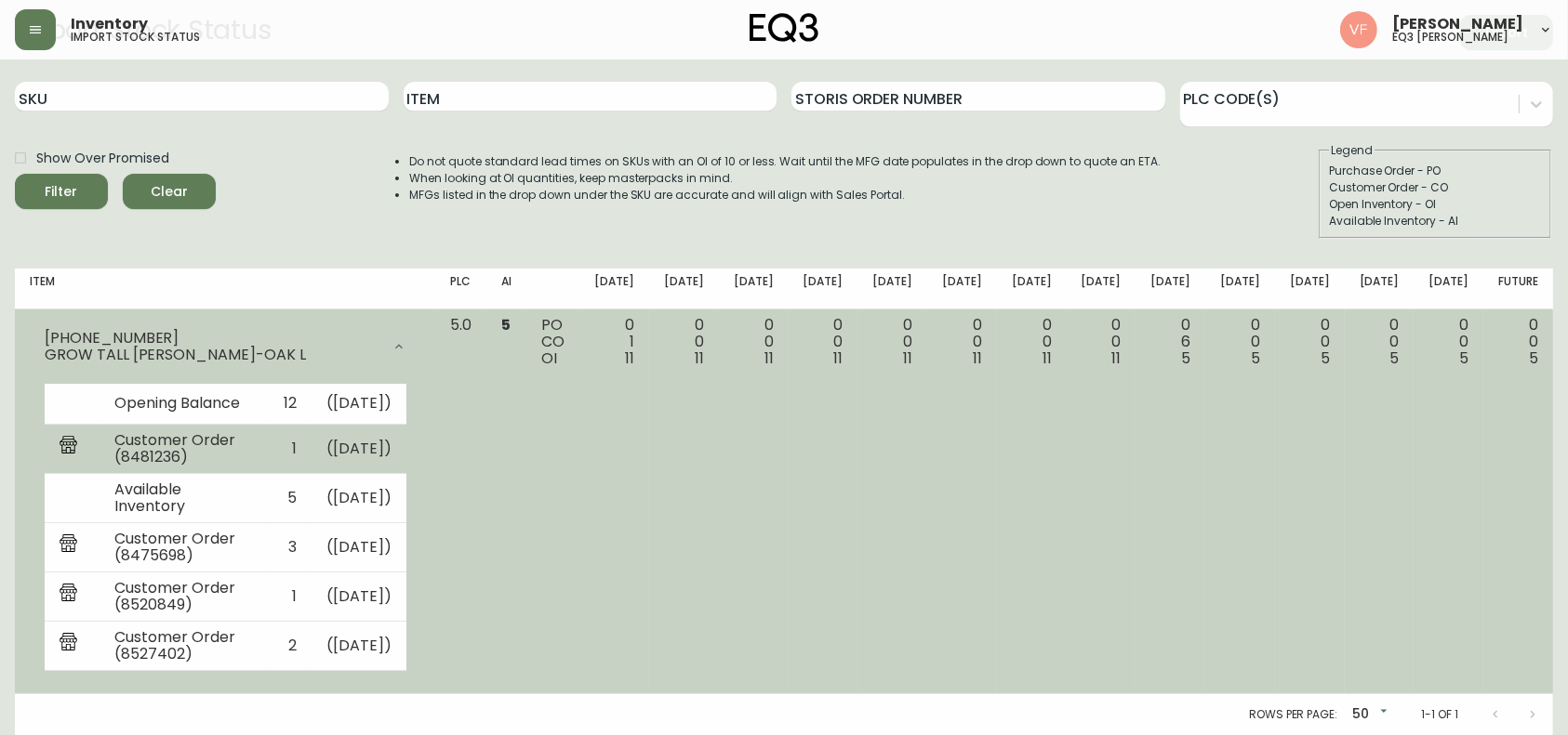
click at [379, 438] on td "( [DATE] )" at bounding box center [359, 449] width 95 height 49
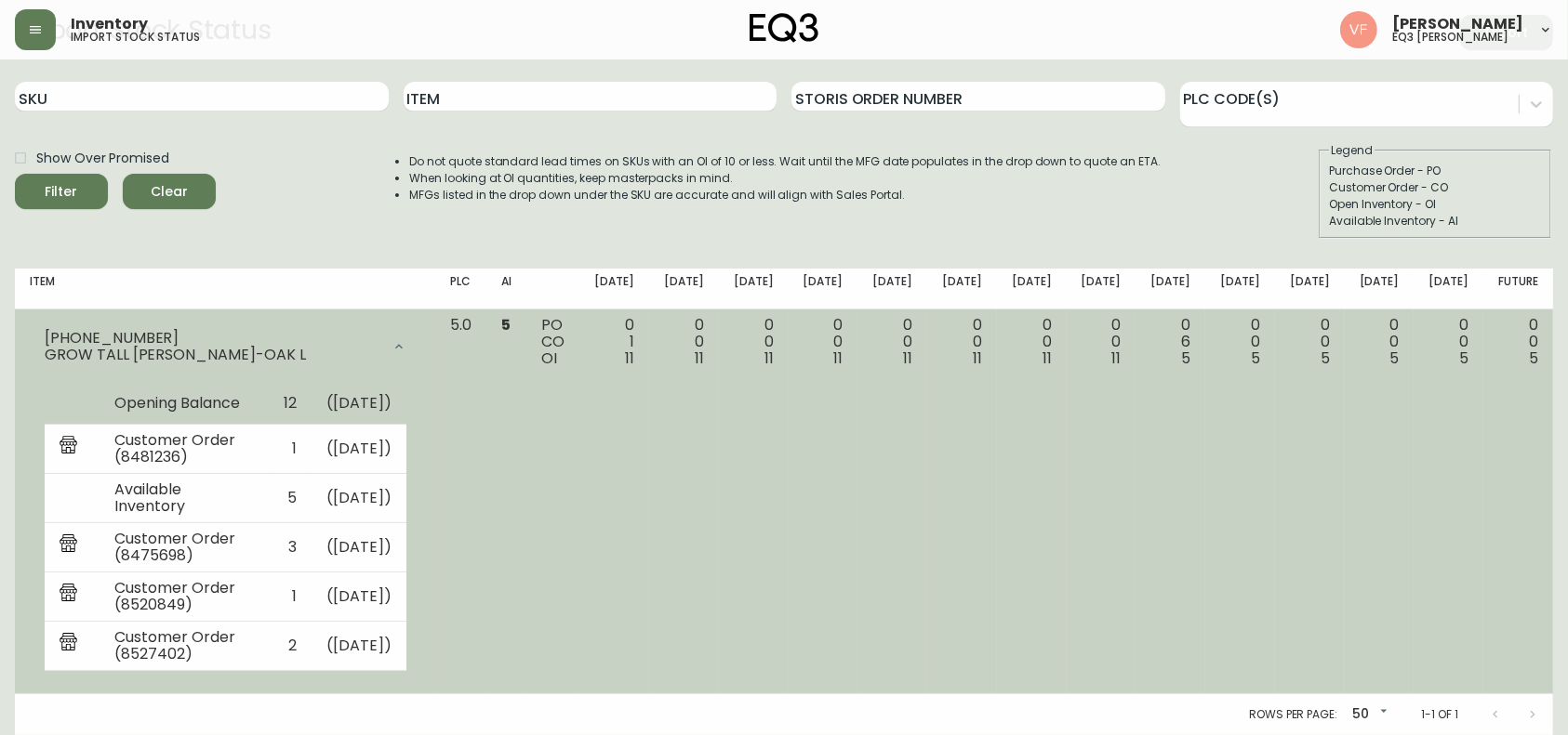
click at [204, 407] on td "Opening Balance" at bounding box center [184, 404] width 169 height 41
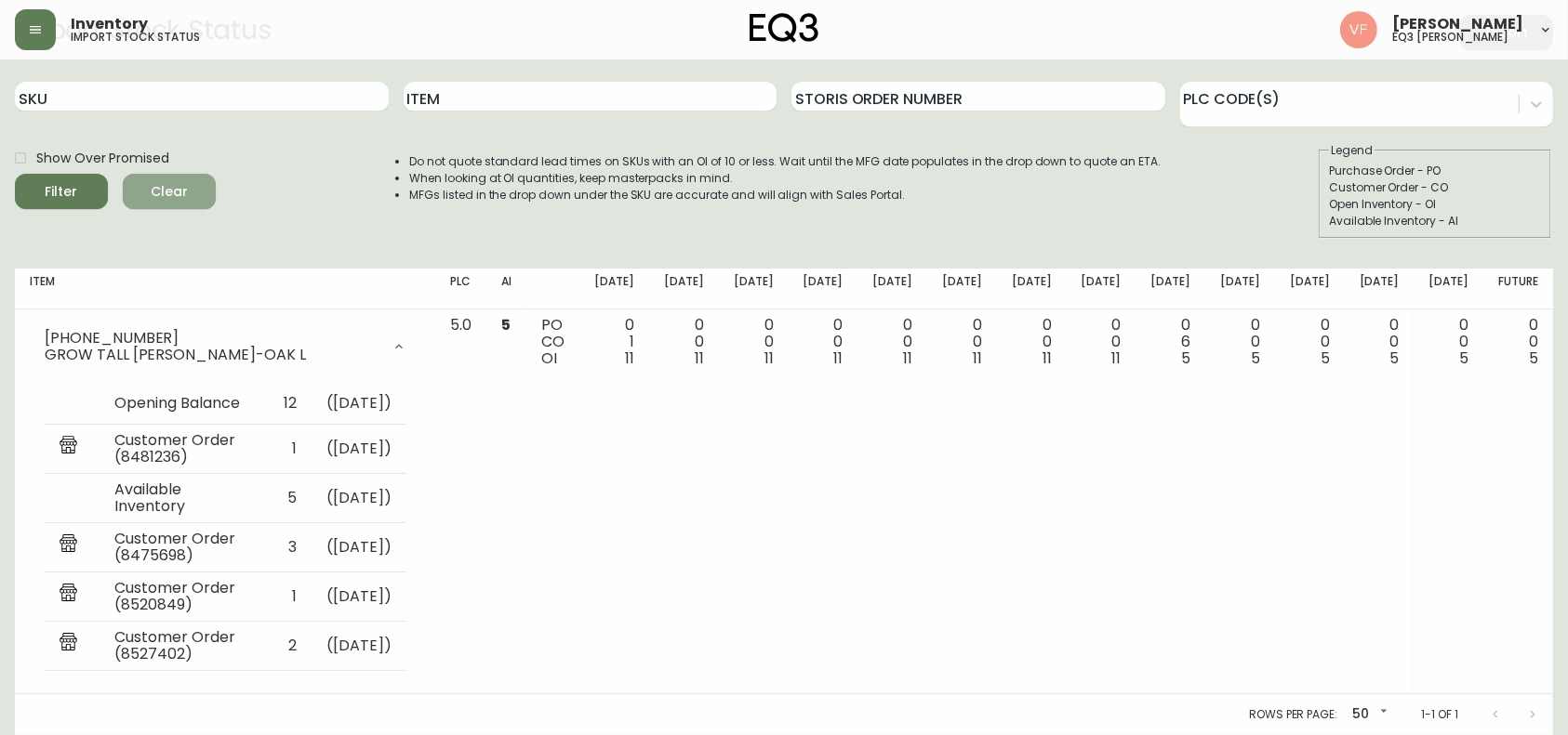
click at [179, 182] on span "Clear" at bounding box center [169, 192] width 63 height 23
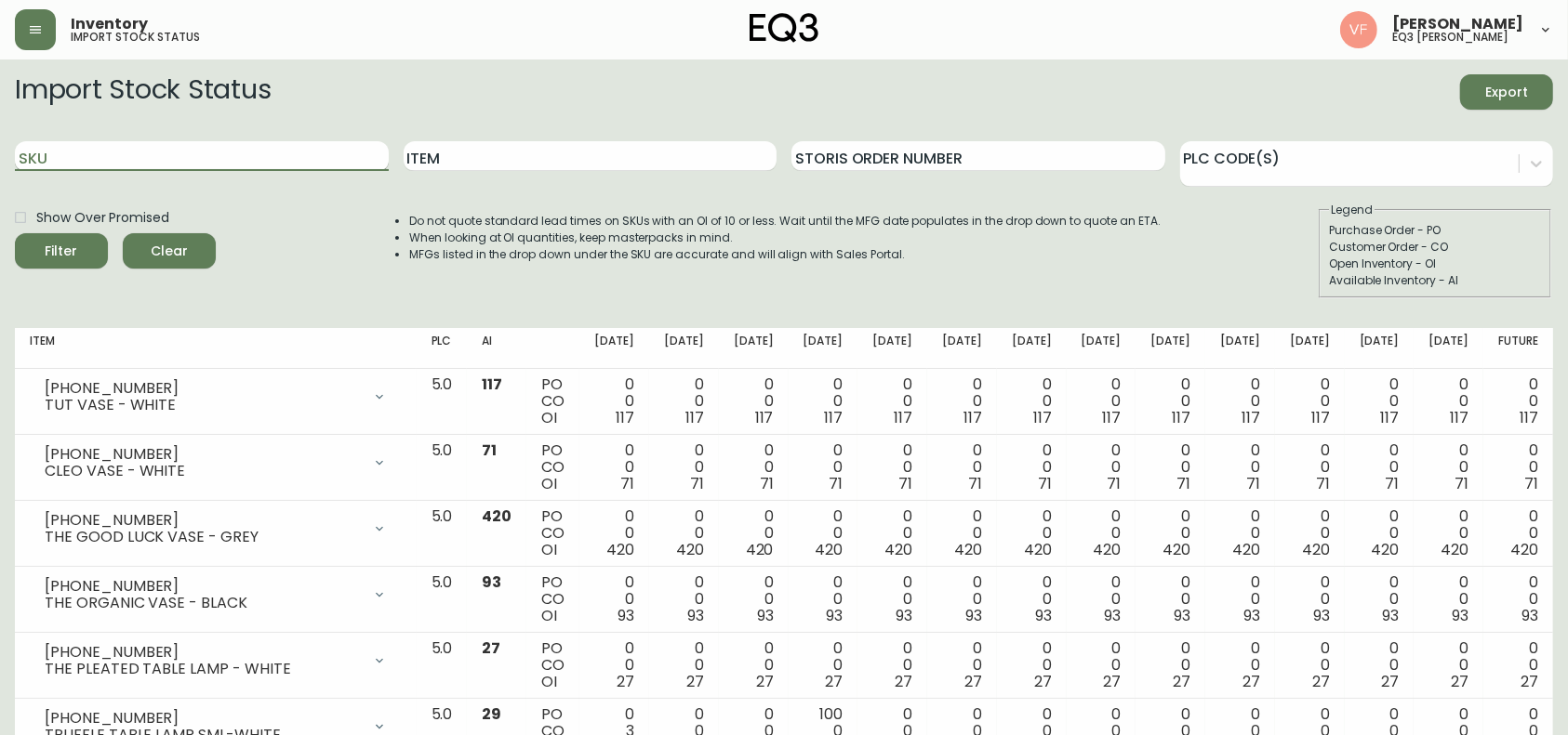
click at [168, 155] on input "SKU" at bounding box center [201, 156] width 374 height 30
click at [15, 234] on button "Filter" at bounding box center [61, 251] width 93 height 35
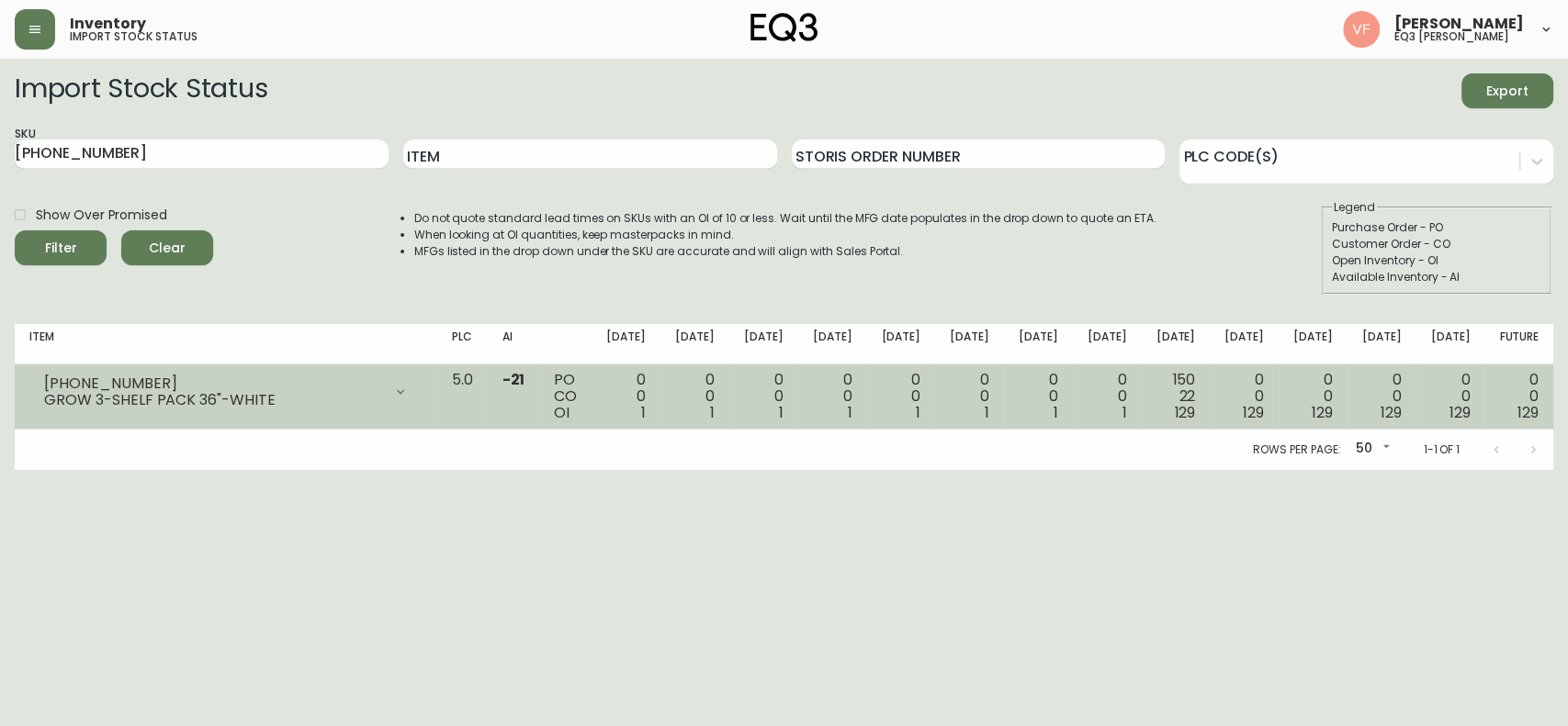
click at [382, 406] on div "GROW 3-SHELF PACK 36"-WHITE" at bounding box center [213, 399] width 338 height 16
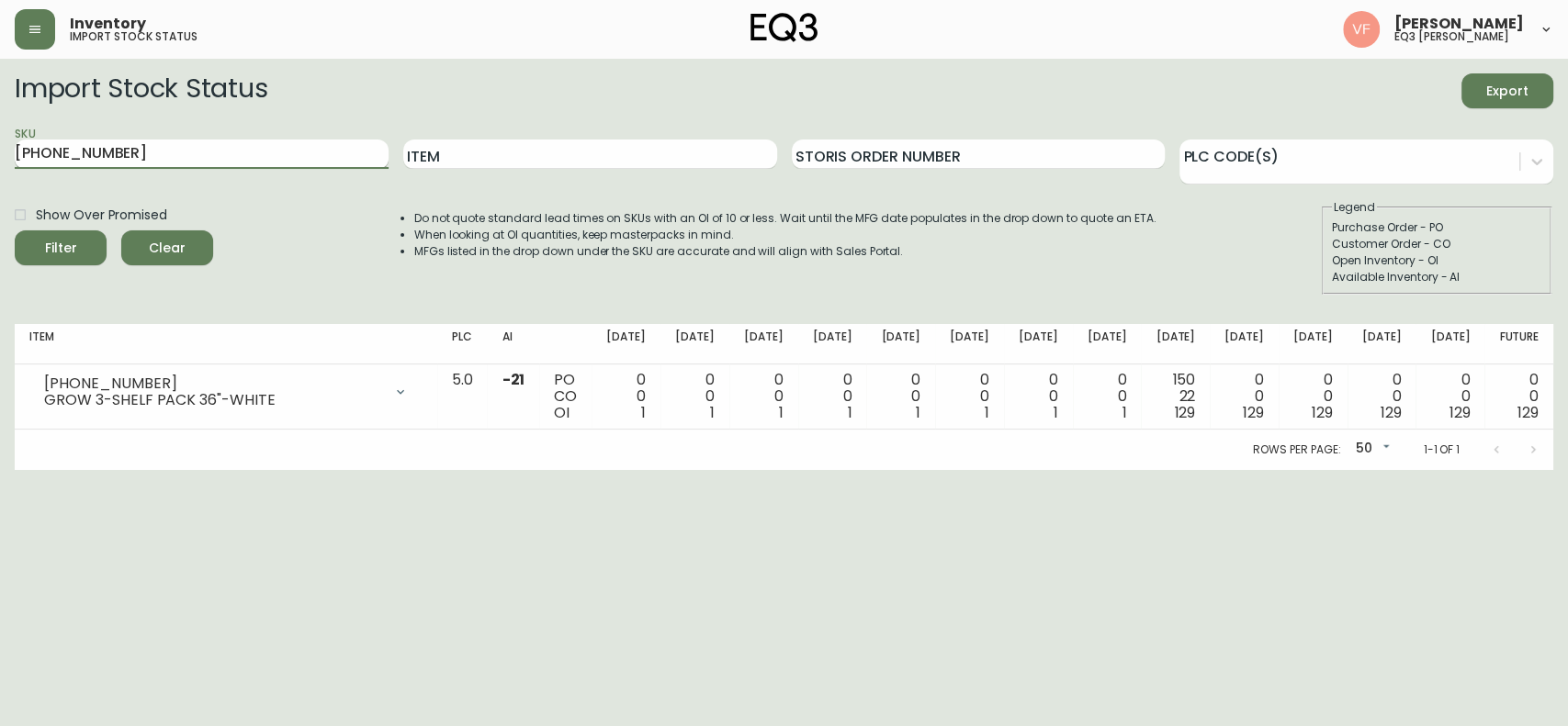
click at [186, 166] on input "[PHONE_NUMBER]" at bounding box center [201, 154] width 374 height 30
type input "7"
type input "[PHONE_NUMBER]"
click at [14, 231] on button "Filter" at bounding box center [60, 248] width 92 height 34
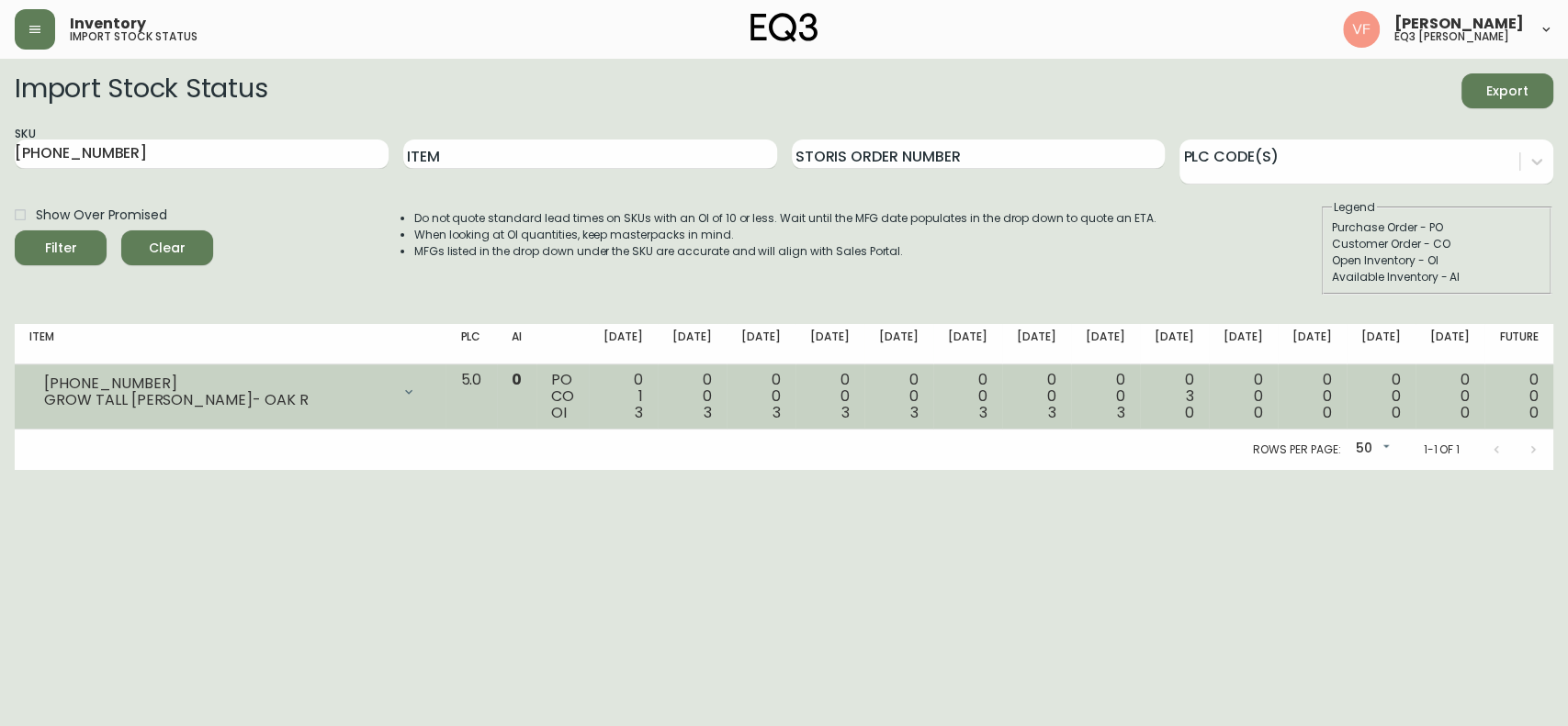
click at [210, 380] on div "[PHONE_NUMBER]" at bounding box center [217, 383] width 346 height 16
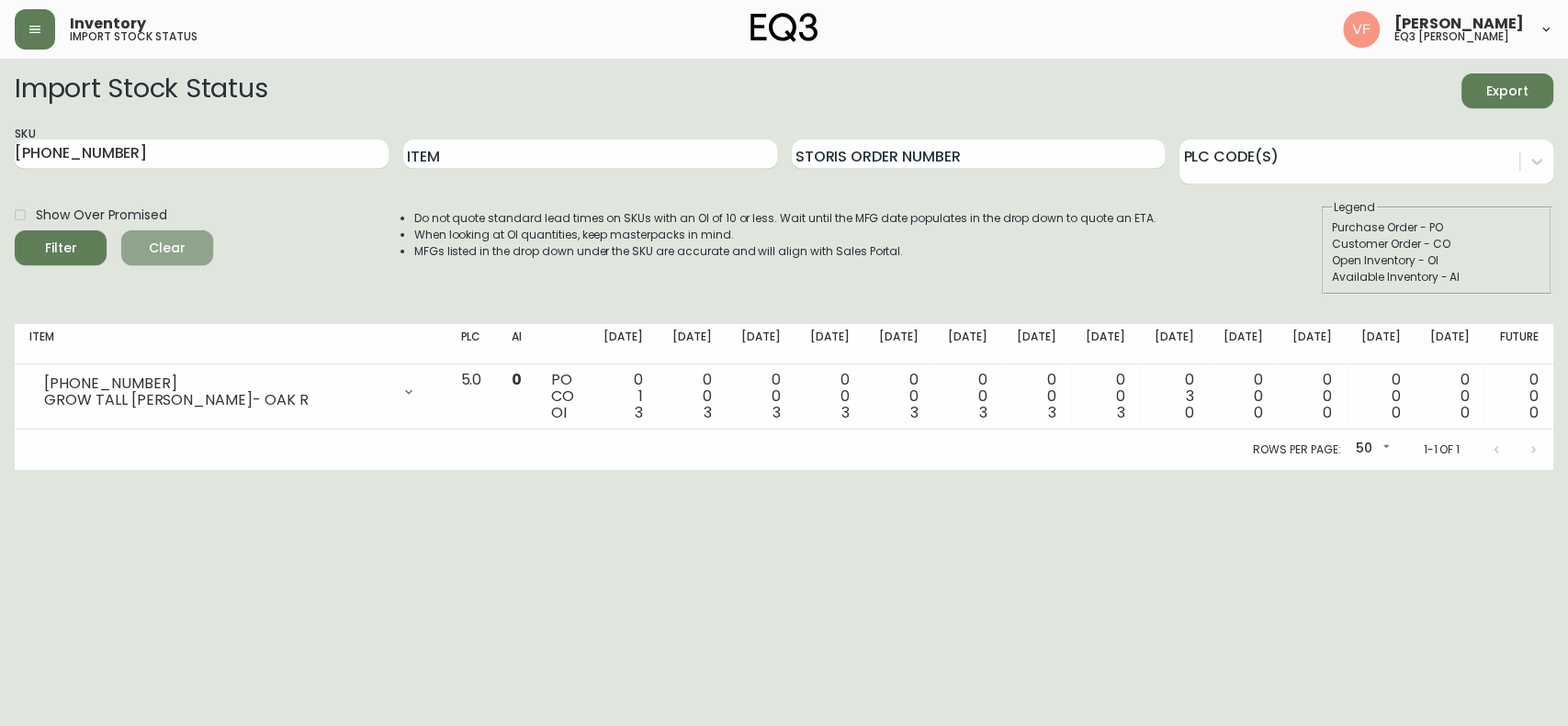
click at [165, 234] on button "Clear" at bounding box center [168, 248] width 92 height 34
